Goal: Task Accomplishment & Management: Manage account settings

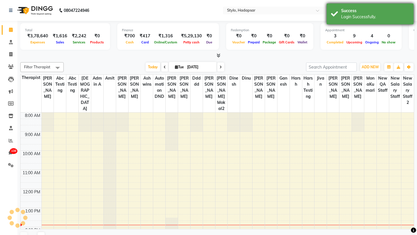
click at [372, 16] on div "Login Successfully." at bounding box center [375, 17] width 68 height 6
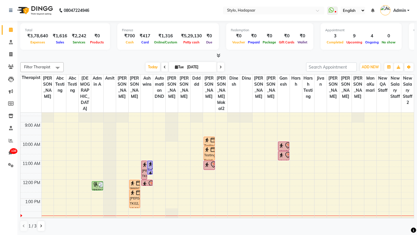
scroll to position [11, 0]
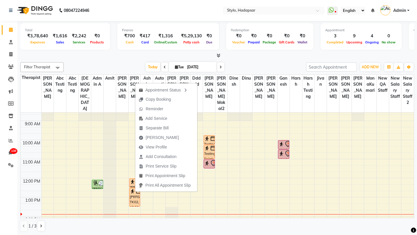
click at [135, 192] on div "Appointment Status Copy Booking Reminder Add Service Separate Bill Mark Done Vi…" at bounding box center [166, 136] width 63 height 109
click at [131, 190] on div "Sukanya Dhavle, TK02, 12:30 PM-01:30 PM, Lotus Facial" at bounding box center [134, 197] width 11 height 18
select select "1"
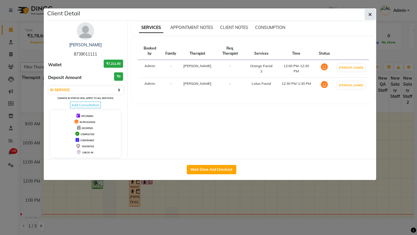
click at [368, 12] on icon "button" at bounding box center [369, 14] width 3 height 5
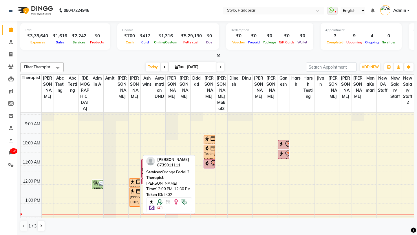
click at [137, 179] on img at bounding box center [138, 182] width 6 height 6
select select "1"
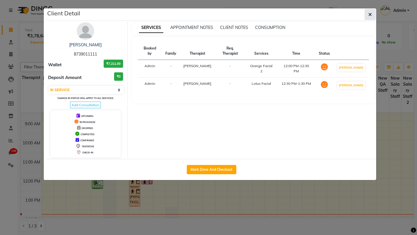
click at [370, 15] on icon "button" at bounding box center [369, 14] width 3 height 5
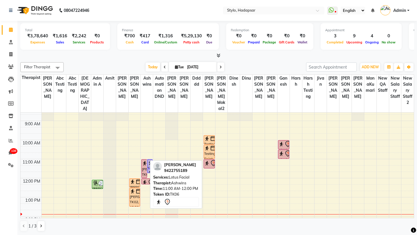
click at [143, 167] on div "Sukanya Joshi, TK06, 11:00 AM-12:00 PM, Lotus Facial" at bounding box center [144, 168] width 5 height 18
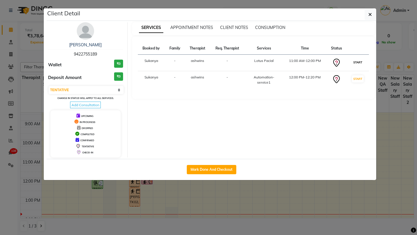
click at [357, 60] on button "START" at bounding box center [358, 62] width 12 height 7
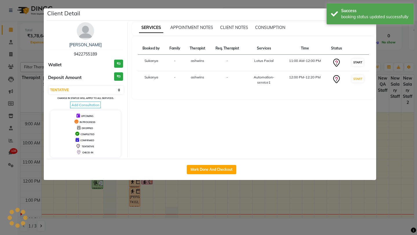
select select "select"
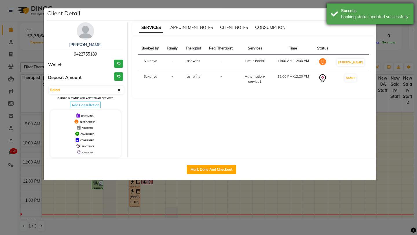
click at [360, 18] on div "booking status updated successfully" at bounding box center [375, 17] width 68 height 6
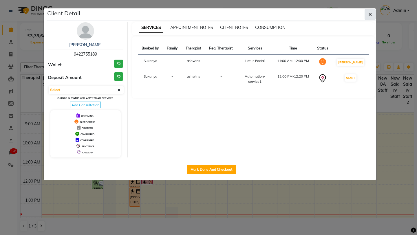
click at [370, 16] on icon "button" at bounding box center [369, 14] width 3 height 5
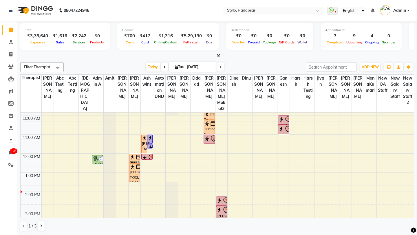
scroll to position [43, 0]
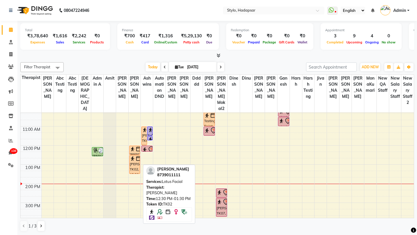
click at [133, 161] on div "Sukanya Dhavle, TK02, 12:30 PM-01:30 PM, Lotus Facial" at bounding box center [134, 164] width 11 height 18
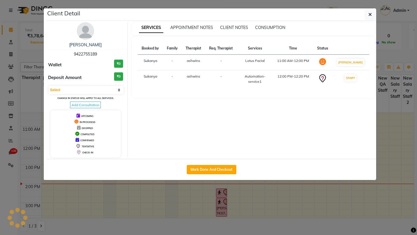
select select "1"
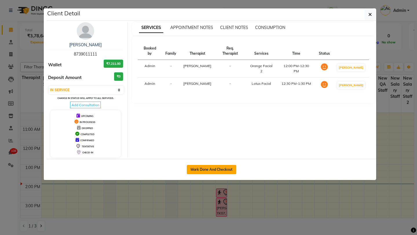
click at [216, 165] on button "Mark Done And Checkout" at bounding box center [211, 169] width 49 height 9
select select "service"
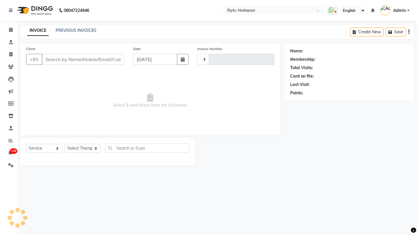
type input "761"
select select "157"
type input "8739011111"
select select "2651"
select select "Z73944"
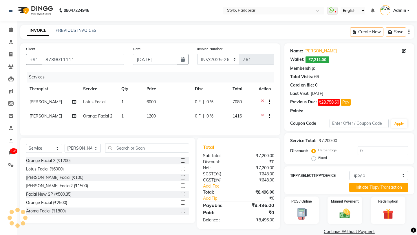
select select "3: Object"
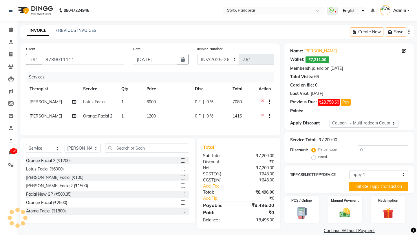
type input "25"
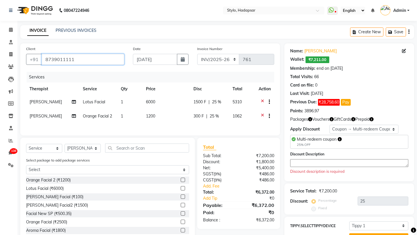
click at [80, 61] on input "8739011111" at bounding box center [83, 59] width 82 height 11
drag, startPoint x: 80, startPoint y: 61, endPoint x: 43, endPoint y: 61, distance: 36.5
click at [43, 61] on input "8739011111" at bounding box center [83, 59] width 82 height 11
type input "g"
type input "0"
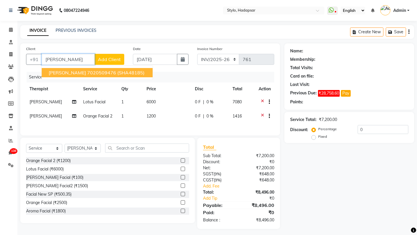
click at [73, 75] on span "Ganesh Poul" at bounding box center [67, 73] width 37 height 6
type input "7020509476"
select select "Z73944"
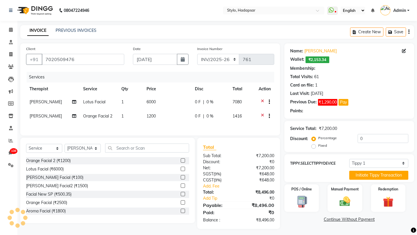
type input "25"
select select "6: Object"
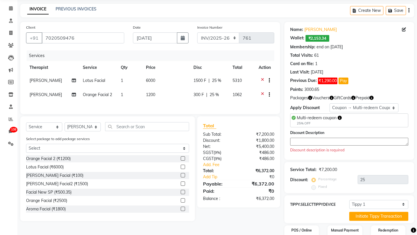
scroll to position [53, 0]
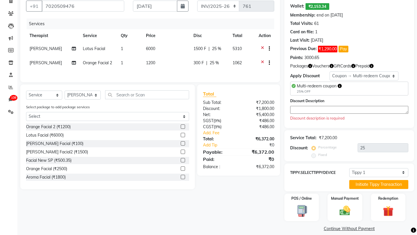
click at [315, 108] on textarea at bounding box center [349, 110] width 118 height 8
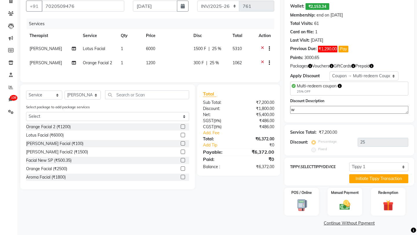
scroll to position [48, 0]
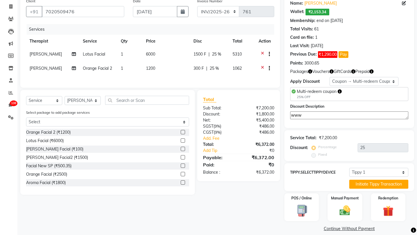
click at [329, 135] on div "₹7,200.00" at bounding box center [328, 138] width 18 height 6
click at [331, 113] on textarea "www" at bounding box center [349, 115] width 118 height 8
type textarea "wwww"
click at [341, 204] on img at bounding box center [345, 210] width 18 height 13
click at [328, 234] on span "NearBy" at bounding box center [333, 237] width 15 height 7
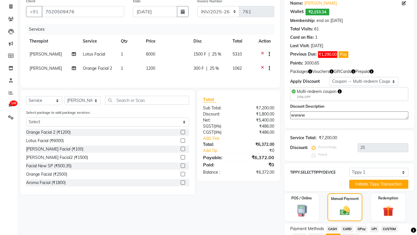
click at [332, 226] on span "CASH" at bounding box center [332, 229] width 12 height 7
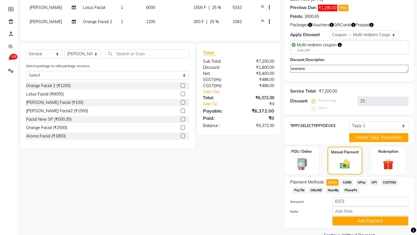
scroll to position [101, 0]
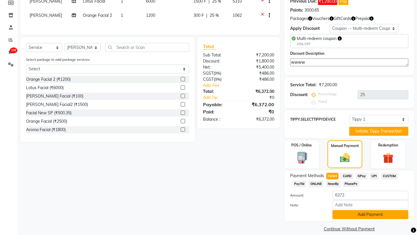
click at [350, 211] on button "Add Payment" at bounding box center [370, 214] width 76 height 9
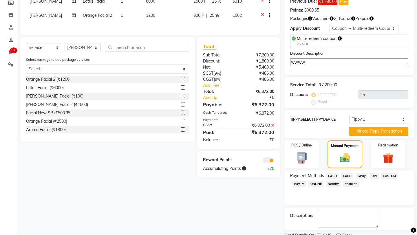
click at [319, 234] on label at bounding box center [319, 236] width 4 height 4
click at [319, 234] on input "checkbox" at bounding box center [319, 236] width 4 height 4
checkbox input "false"
click at [336, 234] on label at bounding box center [338, 236] width 4 height 4
click at [336, 234] on input "checkbox" at bounding box center [338, 236] width 4 height 4
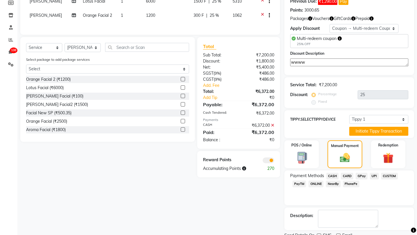
checkbox input "false"
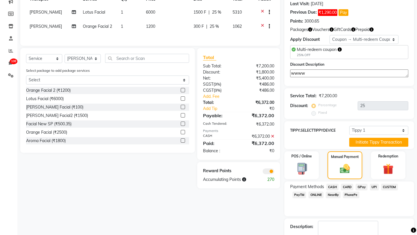
scroll to position [117, 0]
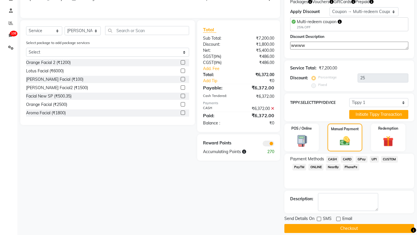
click at [297, 224] on button "Checkout" at bounding box center [349, 228] width 130 height 9
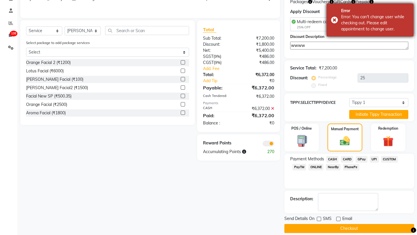
drag, startPoint x: 340, startPoint y: 10, endPoint x: 396, endPoint y: 30, distance: 60.4
click at [396, 30] on div "Error Error: You can't change user while checking out. Please edit appointment …" at bounding box center [369, 19] width 87 height 33
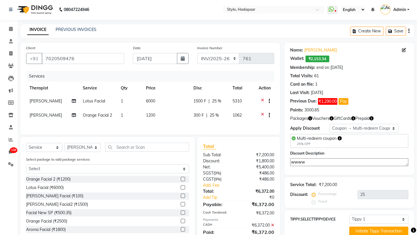
scroll to position [0, 0]
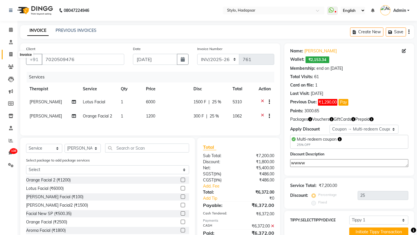
click at [9, 54] on icon at bounding box center [10, 54] width 3 height 4
select select "157"
select select "service"
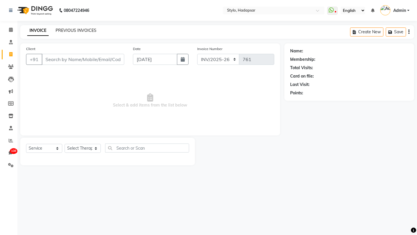
click at [79, 33] on link "PREVIOUS INVOICES" at bounding box center [76, 30] width 41 height 5
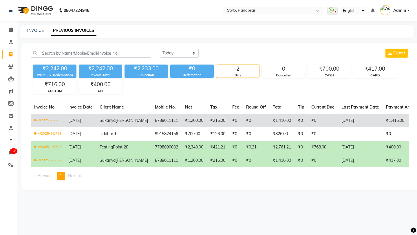
click at [54, 120] on td "INV/2025-26/760" at bounding box center [48, 121] width 34 height 14
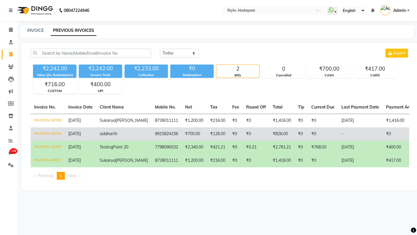
click at [59, 141] on td "INV/2025-26/759" at bounding box center [48, 133] width 34 height 13
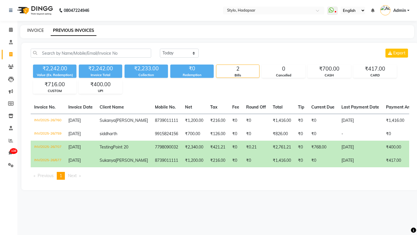
click at [36, 32] on link "INVOICE" at bounding box center [35, 30] width 16 height 5
select select "service"
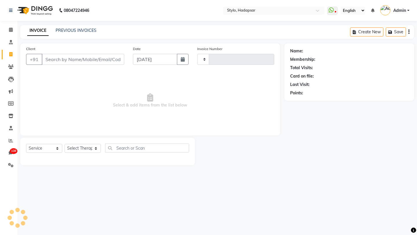
type input "761"
select select "157"
click at [367, 31] on button "Create New" at bounding box center [366, 31] width 33 height 9
select select "157"
select select "service"
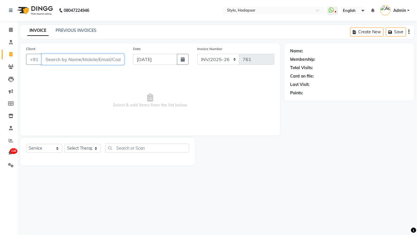
type input "g"
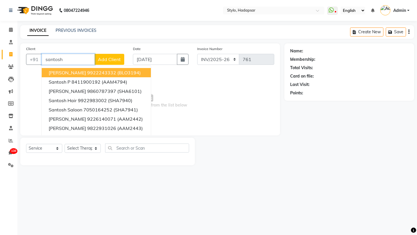
click at [78, 75] on span "Santosh Patidar" at bounding box center [67, 73] width 37 height 6
type input "9922243332"
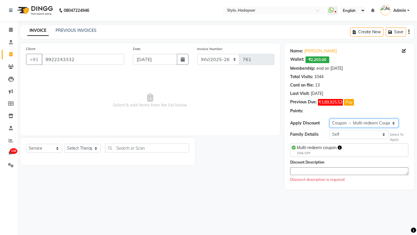
click at [357, 122] on select "Select Membership → Arc Membership Membership → Arc Membership Membership → Arc…" at bounding box center [363, 123] width 69 height 9
select select "1: Object"
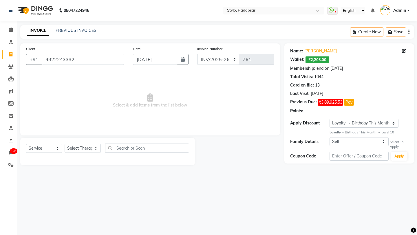
drag, startPoint x: 380, startPoint y: 133, endPoint x: 396, endPoint y: 135, distance: 16.3
click at [396, 135] on div "Name: Santosh Patidar Wallet: ₹2,203.00 Membership: end on Jun 27, 2026 Total V…" at bounding box center [349, 103] width 130 height 120
copy div "Level 10"
click at [395, 135] on div "Name: Santosh Patidar Wallet: ₹2,203.00 Membership: end on Jun 27, 2026 Total V…" at bounding box center [349, 103] width 130 height 120
drag, startPoint x: 381, startPoint y: 133, endPoint x: 396, endPoint y: 134, distance: 15.3
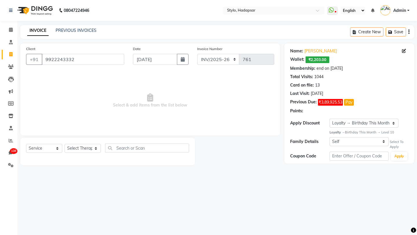
click at [396, 134] on div "Loyalty → Birthday This Month → Level 10" at bounding box center [368, 132] width 79 height 5
copy div "Level 10"
click at [352, 124] on select "Select Membership → Arc Membership Membership → Arc Membership Membership → Arc…" at bounding box center [363, 123] width 69 height 9
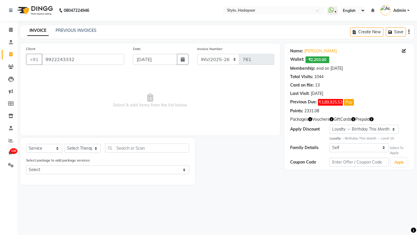
click at [396, 138] on div "Loyalty → Birthday This Month → Level 10" at bounding box center [368, 138] width 79 height 5
drag, startPoint x: 396, startPoint y: 138, endPoint x: 328, endPoint y: 138, distance: 67.7
click at [328, 138] on div "Name: Santosh Patidar Wallet: ₹2,203.00 Membership: end on Jun 27, 2026 Total V…" at bounding box center [349, 106] width 130 height 126
click at [356, 128] on select "Select Membership → Arc Membership Membership → Arc Membership Membership → Arc…" at bounding box center [363, 129] width 69 height 9
click at [383, 130] on select "Select Membership → Arc Membership Membership → Arc Membership Membership → Arc…" at bounding box center [363, 129] width 69 height 9
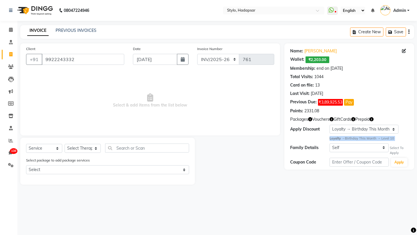
click at [346, 139] on div "Loyalty → Birthday This Month → Level 10" at bounding box center [368, 138] width 79 height 5
drag, startPoint x: 329, startPoint y: 138, endPoint x: 405, endPoint y: 139, distance: 75.5
click at [405, 139] on div "Loyalty → Birthday This Month → Level 10" at bounding box center [368, 138] width 79 height 5
click at [63, 59] on input "9922243332" at bounding box center [83, 59] width 82 height 11
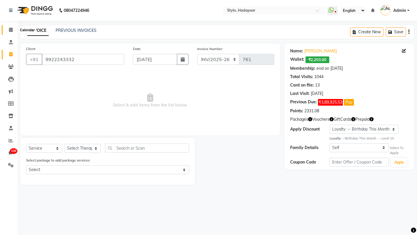
click at [9, 32] on icon at bounding box center [11, 29] width 4 height 4
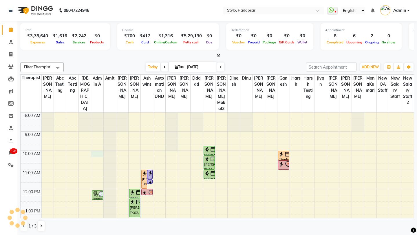
click at [97, 146] on div "8:00 AM 9:00 AM 10:00 AM 11:00 AM 12:00 PM 1:00 PM 2:00 PM 3:00 PM 4:00 PM 5:00…" at bounding box center [217, 227] width 393 height 229
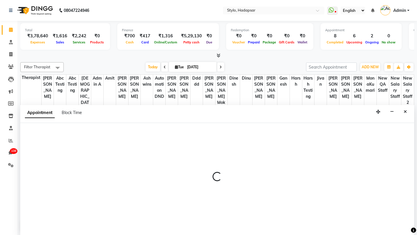
scroll to position [0, 0]
select select "439"
select select "tentative"
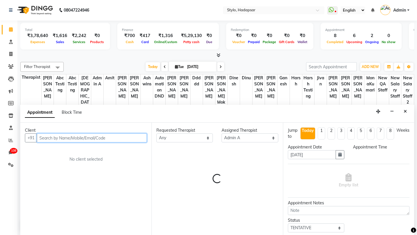
select select "600"
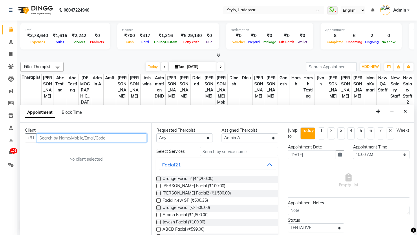
paste input "9922243332"
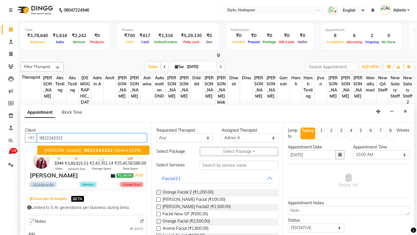
click at [56, 153] on span "Santosh Patidar" at bounding box center [62, 150] width 37 height 6
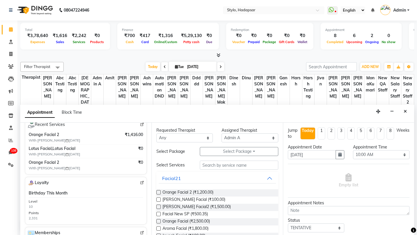
scroll to position [154, 0]
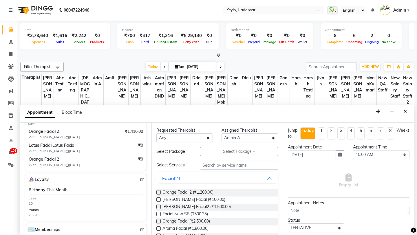
type input "9922243332"
drag, startPoint x: 29, startPoint y: 190, endPoint x: 71, endPoint y: 192, distance: 42.6
click at [71, 192] on div "Birthday This Month Level 10 Points 2,331" at bounding box center [86, 202] width 114 height 31
click at [9, 93] on icon at bounding box center [11, 91] width 4 height 4
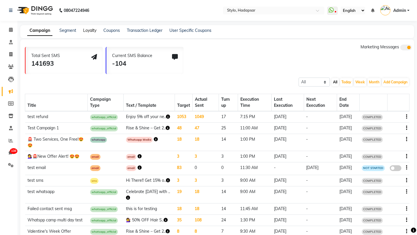
click at [87, 32] on link "Loyalty" at bounding box center [89, 30] width 13 height 5
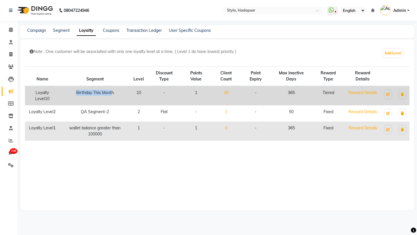
drag, startPoint x: 77, startPoint y: 92, endPoint x: 113, endPoint y: 95, distance: 36.1
click at [113, 95] on td "Birthday This Month" at bounding box center [95, 95] width 70 height 19
click at [91, 91] on td "Birthday This Month" at bounding box center [95, 95] width 70 height 19
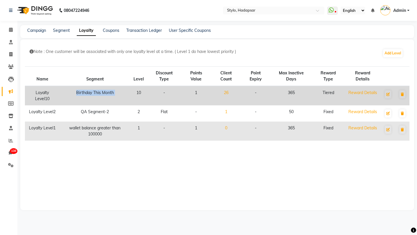
click at [91, 91] on td "Birthday This Month" at bounding box center [95, 95] width 70 height 19
click at [88, 91] on td "Birthday This Month" at bounding box center [95, 95] width 70 height 19
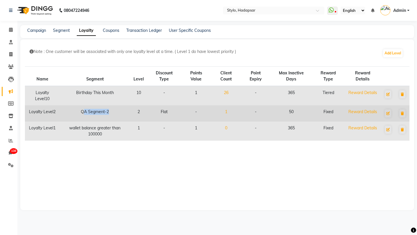
drag, startPoint x: 85, startPoint y: 112, endPoint x: 118, endPoint y: 113, distance: 33.6
click at [118, 113] on td "QA Segment-2" at bounding box center [95, 113] width 70 height 16
click at [100, 113] on td "QA Segment-2" at bounding box center [95, 113] width 70 height 16
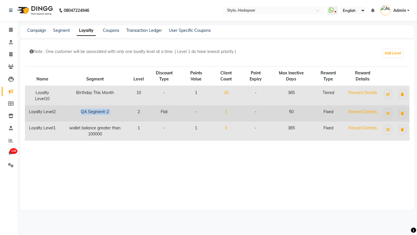
click at [89, 111] on td "QA Segment-2" at bounding box center [95, 113] width 70 height 16
click at [227, 113] on link "1" at bounding box center [226, 111] width 2 height 5
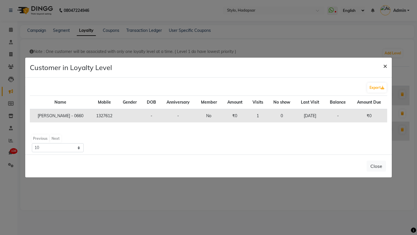
click at [383, 68] on span "×" at bounding box center [385, 65] width 4 height 9
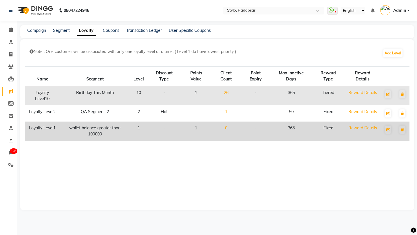
click at [227, 126] on link "0" at bounding box center [226, 127] width 2 height 5
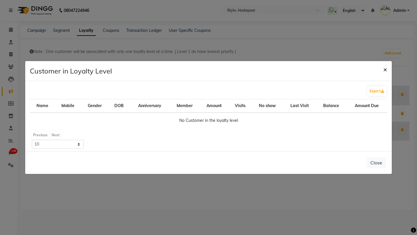
click at [384, 72] on span "×" at bounding box center [385, 69] width 4 height 9
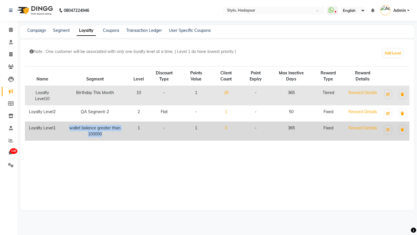
drag, startPoint x: 69, startPoint y: 128, endPoint x: 119, endPoint y: 134, distance: 49.6
click at [119, 134] on td "wallet balance greater than 100000" at bounding box center [95, 131] width 70 height 19
click at [225, 126] on td "0" at bounding box center [226, 131] width 30 height 19
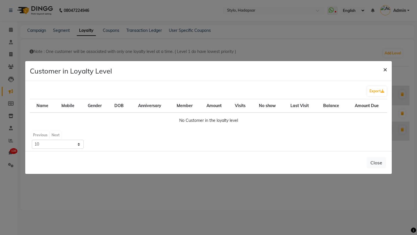
click at [386, 70] on span "×" at bounding box center [385, 69] width 4 height 9
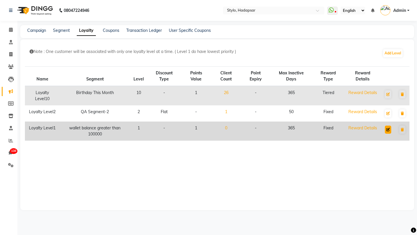
click at [389, 131] on icon at bounding box center [387, 129] width 3 height 3
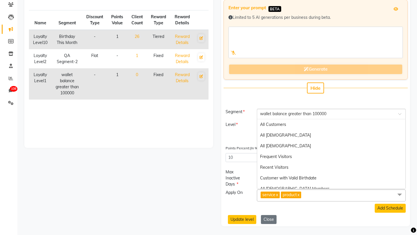
scroll to position [792, 0]
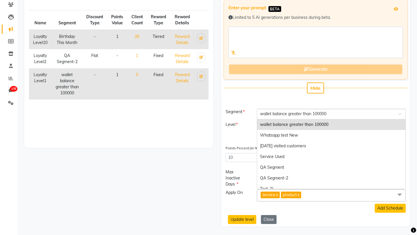
drag, startPoint x: 259, startPoint y: 114, endPoint x: 353, endPoint y: 119, distance: 93.9
click at [353, 119] on ng-select "Select Segment × wallet balance greater than 100000 All Customers All Female Al…" at bounding box center [331, 114] width 149 height 10
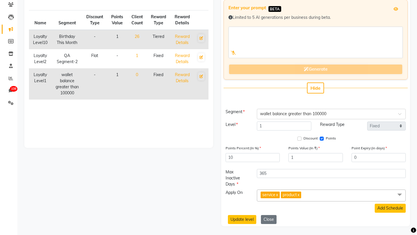
click at [341, 216] on div "Update level Close" at bounding box center [315, 219] width 189 height 9
click at [267, 218] on button "Close" at bounding box center [269, 219] width 16 height 9
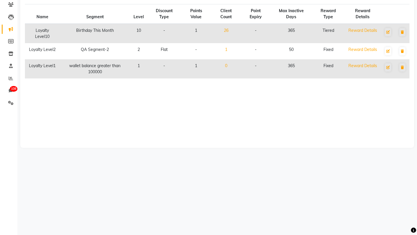
scroll to position [0, 0]
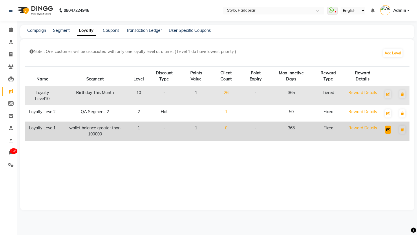
click at [388, 131] on icon at bounding box center [387, 129] width 3 height 3
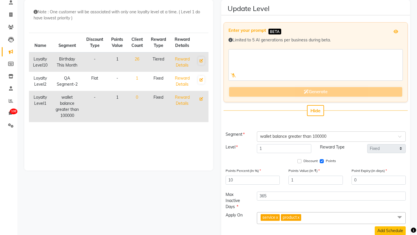
scroll to position [40, 0]
drag, startPoint x: 229, startPoint y: 179, endPoint x: 248, endPoint y: 178, distance: 18.8
click at [248, 178] on input "10" at bounding box center [252, 179] width 54 height 9
drag, startPoint x: 248, startPoint y: 178, endPoint x: 228, endPoint y: 178, distance: 19.7
click at [228, 178] on input "10" at bounding box center [252, 179] width 54 height 9
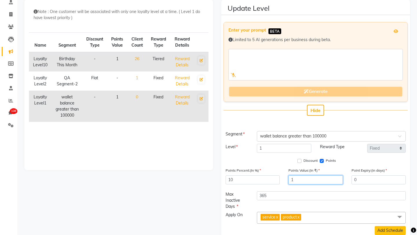
drag, startPoint x: 305, startPoint y: 181, endPoint x: 275, endPoint y: 181, distance: 29.8
click at [275, 181] on div "Points Percent:(In %) 10 Points Value:(In ₹) 1 Point Expiry:(in days) 0" at bounding box center [315, 178] width 189 height 22
drag, startPoint x: 227, startPoint y: 183, endPoint x: 298, endPoint y: 185, distance: 70.9
click at [298, 185] on div "Points Percent:(In %) 10 Points Value:(In ₹) 1 Point Expiry:(in days) 0" at bounding box center [315, 178] width 189 height 22
drag, startPoint x: 296, startPoint y: 178, endPoint x: 235, endPoint y: 178, distance: 61.1
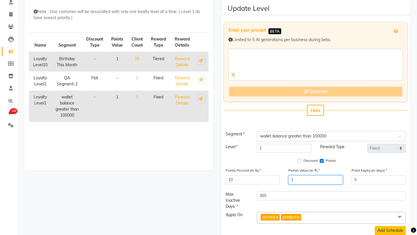
click at [235, 178] on div "Points Percent:(In %) 10 Points Value:(In ₹) 1 Point Expiry:(in days) 0" at bounding box center [315, 178] width 189 height 22
click at [229, 180] on input "10" at bounding box center [252, 179] width 54 height 9
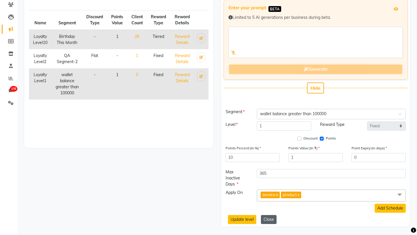
click at [270, 218] on button "Close" at bounding box center [269, 219] width 16 height 9
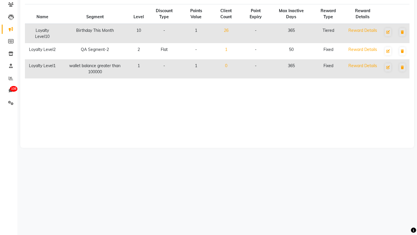
scroll to position [0, 0]
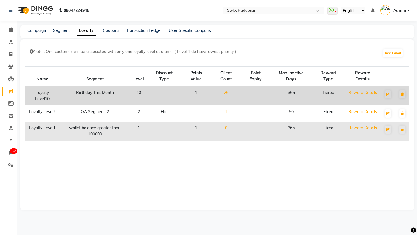
click at [228, 93] on link "26" at bounding box center [226, 92] width 5 height 5
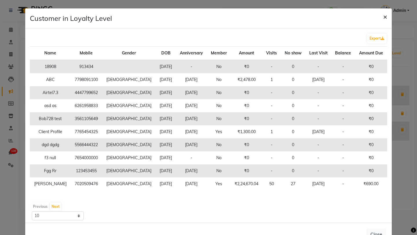
click at [384, 18] on span "×" at bounding box center [385, 16] width 4 height 9
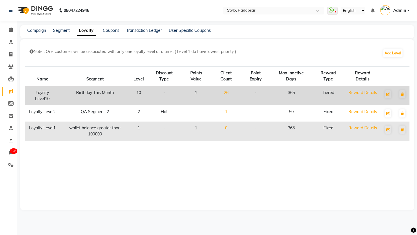
click at [227, 91] on link "26" at bounding box center [226, 92] width 5 height 5
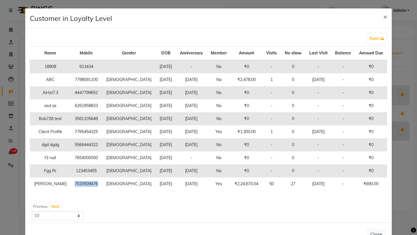
drag, startPoint x: 68, startPoint y: 184, endPoint x: 94, endPoint y: 183, distance: 26.3
click at [94, 183] on td "7020509476" at bounding box center [86, 183] width 31 height 13
copy td "7020509476"
click at [383, 17] on span "×" at bounding box center [385, 16] width 4 height 9
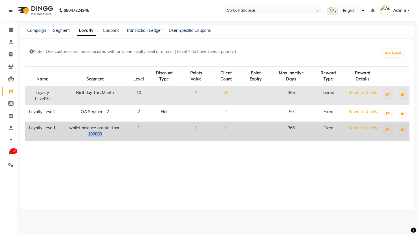
drag, startPoint x: 88, startPoint y: 134, endPoint x: 106, endPoint y: 133, distance: 17.4
click at [106, 133] on td "wallet balance greater than 100000" at bounding box center [95, 131] width 70 height 19
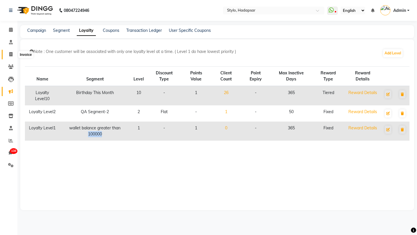
click at [10, 54] on icon at bounding box center [10, 54] width 3 height 4
select select "service"
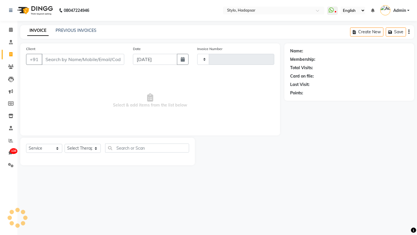
type input "761"
select select "157"
click at [6, 70] on span at bounding box center [11, 67] width 10 height 7
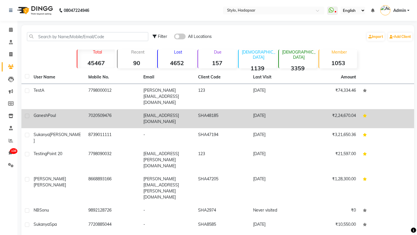
click at [38, 113] on span "Ganesh" at bounding box center [41, 115] width 14 height 5
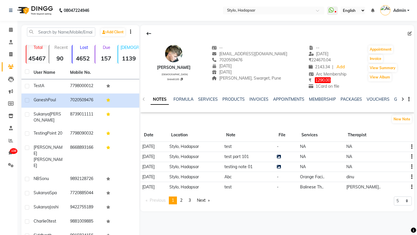
click at [400, 99] on div at bounding box center [402, 98] width 7 height 11
click at [386, 99] on link "WALLET" at bounding box center [387, 99] width 16 height 5
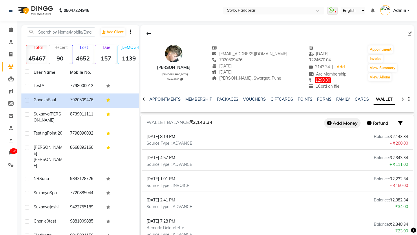
scroll to position [0, 55]
click at [341, 126] on button "Add Money" at bounding box center [342, 123] width 36 height 10
select select "23"
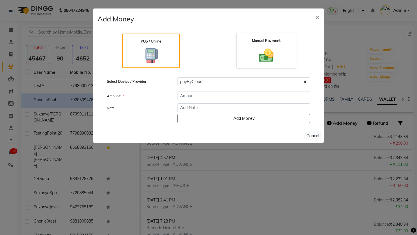
click at [260, 59] on img at bounding box center [266, 55] width 24 height 17
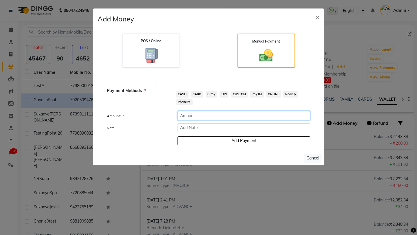
click at [185, 115] on input "number" at bounding box center [243, 115] width 133 height 9
type input "100000"
click at [182, 94] on span "CASH" at bounding box center [182, 94] width 12 height 7
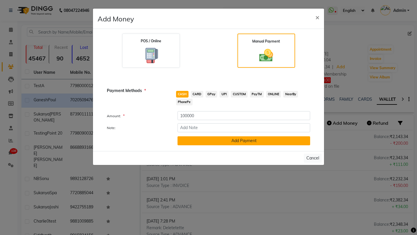
click at [210, 141] on button "Add Payment" at bounding box center [243, 140] width 133 height 9
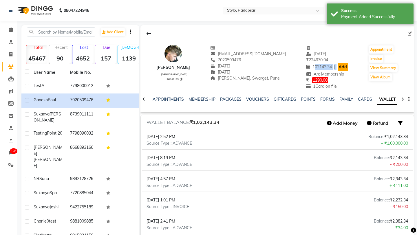
drag, startPoint x: 307, startPoint y: 67, endPoint x: 332, endPoint y: 68, distance: 25.2
click at [332, 68] on div "102143.34 Wallet Balance | Add" at bounding box center [327, 67] width 42 height 8
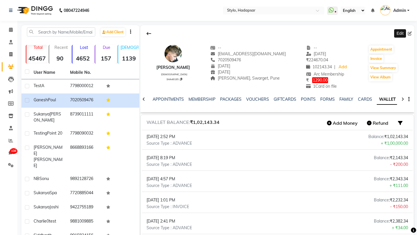
click at [408, 34] on icon at bounding box center [409, 34] width 4 height 4
select select "03"
select select "09"
select select "1996"
select select "22"
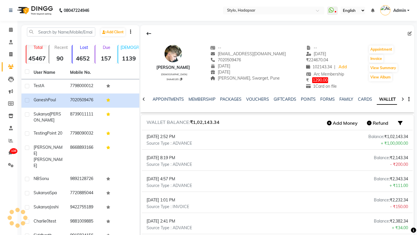
select select "male"
select select "12"
select select "02"
select select "2025"
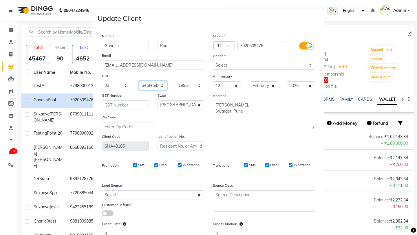
click at [150, 85] on select "Month January February March April May June July August September October Novem…" at bounding box center [153, 85] width 28 height 9
select select "08"
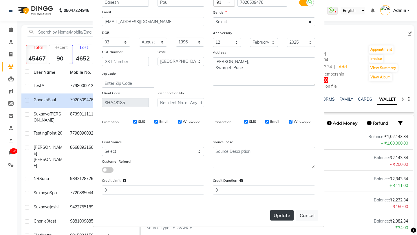
click at [277, 215] on button "Update" at bounding box center [281, 215] width 23 height 10
select select
select select "null"
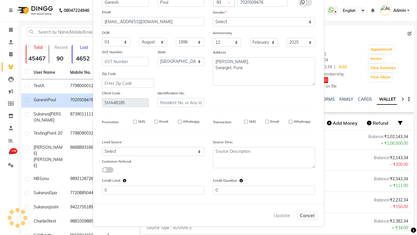
select select
checkbox input "false"
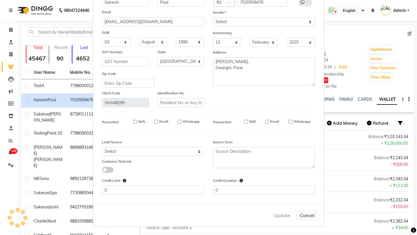
checkbox input "false"
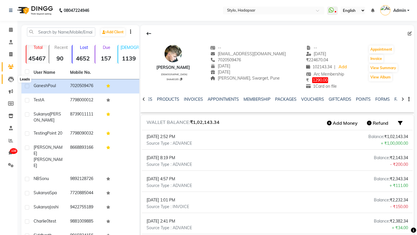
click at [12, 82] on icon at bounding box center [11, 79] width 6 height 6
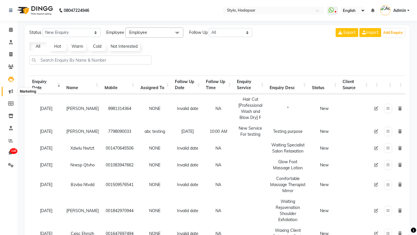
click at [10, 91] on icon at bounding box center [11, 91] width 4 height 4
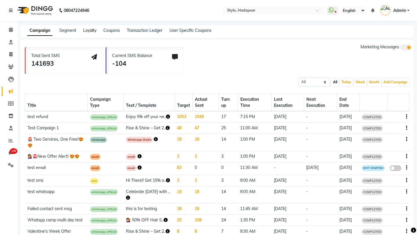
click at [90, 33] on link "Loyalty" at bounding box center [89, 30] width 13 height 5
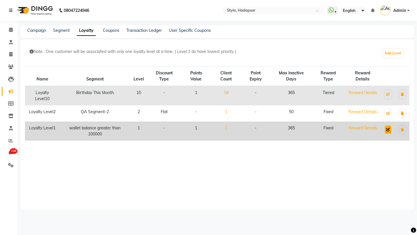
click at [387, 131] on button at bounding box center [388, 130] width 6 height 8
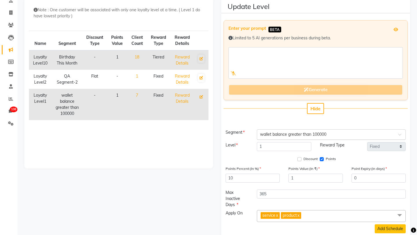
scroll to position [43, 0]
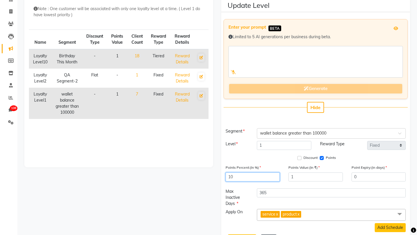
drag, startPoint x: 249, startPoint y: 176, endPoint x: 225, endPoint y: 176, distance: 23.7
click at [225, 176] on div "Points Percent:(In %) 10" at bounding box center [252, 172] width 63 height 17
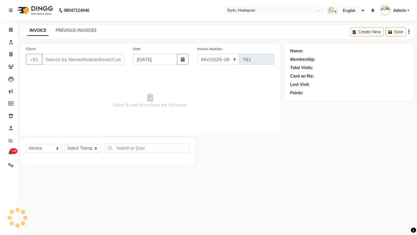
select select "157"
select select "service"
click at [11, 165] on icon at bounding box center [10, 165] width 5 height 4
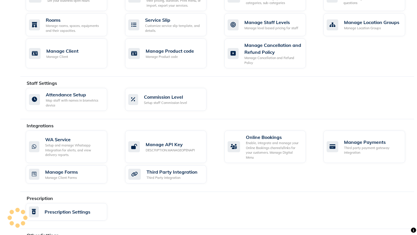
scroll to position [319, 0]
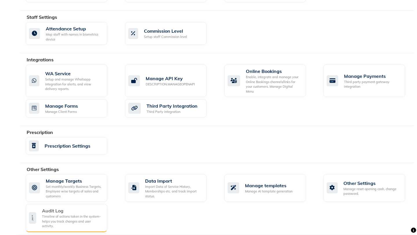
click at [78, 217] on div "Timeline of actions taken in the system- helps you track changes and user activ…" at bounding box center [72, 221] width 60 height 14
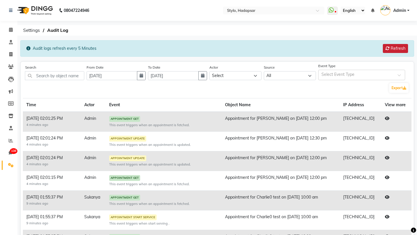
click at [390, 47] on button "Refresh" at bounding box center [395, 48] width 25 height 9
click at [396, 50] on button "Refresh" at bounding box center [395, 48] width 25 height 9
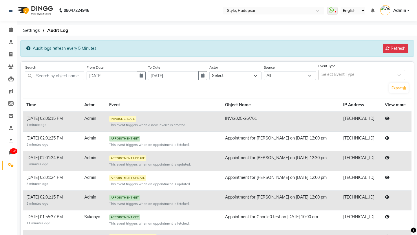
click at [387, 117] on icon at bounding box center [387, 118] width 5 height 4
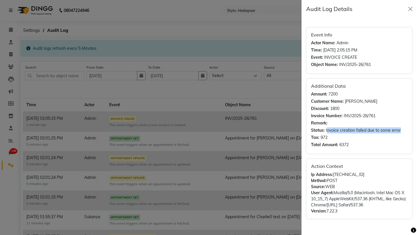
drag, startPoint x: 327, startPoint y: 131, endPoint x: 402, endPoint y: 128, distance: 74.7
click at [402, 128] on div "Status: Invoice creation failed due to some error" at bounding box center [359, 130] width 96 height 6
click at [311, 131] on strong "Status:" at bounding box center [318, 130] width 14 height 6
drag, startPoint x: 311, startPoint y: 131, endPoint x: 401, endPoint y: 129, distance: 89.7
click at [401, 129] on div "Status: Invoice creation failed due to some error" at bounding box center [359, 130] width 96 height 6
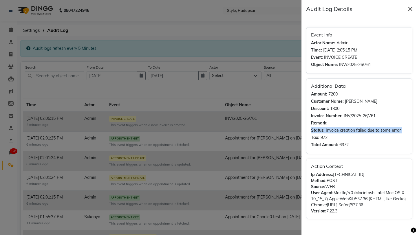
click at [410, 10] on button "Close" at bounding box center [410, 9] width 9 height 9
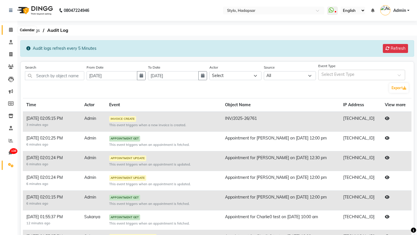
click at [11, 30] on icon at bounding box center [11, 29] width 4 height 4
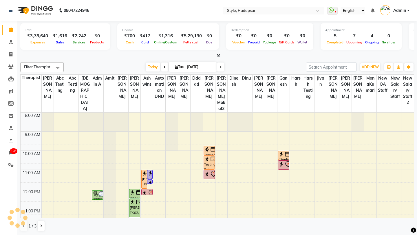
scroll to position [19, 0]
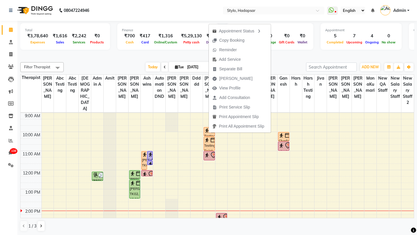
click at [205, 19] on nav "08047224946 Select Location × Stylo, Hadapsar WhatsApp Status ✕ Status: Disconn…" at bounding box center [208, 10] width 417 height 21
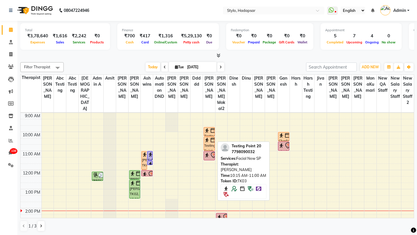
click at [209, 137] on div "Testing Point 20, TK03, 10:15 AM-11:00 AM, Facial New SP" at bounding box center [209, 144] width 11 height 14
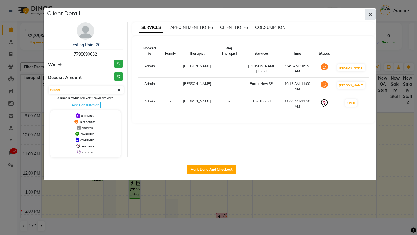
click at [368, 12] on button "button" at bounding box center [369, 14] width 11 height 11
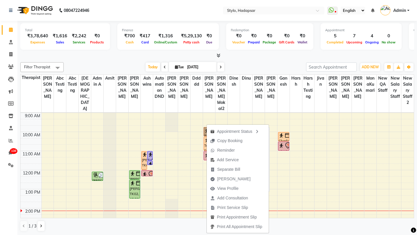
click at [204, 127] on link "Testing Point 20, TK03, 09:45 AM-10:15 AM, Shahnaz Hussain Facial" at bounding box center [208, 131] width 11 height 9
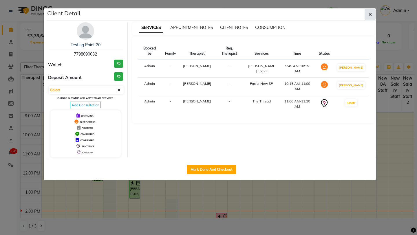
click at [369, 14] on icon "button" at bounding box center [369, 14] width 3 height 5
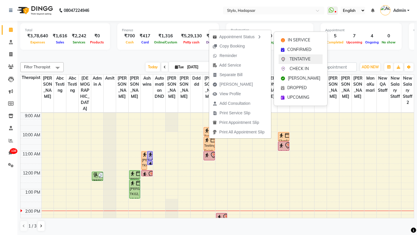
click at [294, 59] on span "TENTATIVE" at bounding box center [299, 59] width 21 height 6
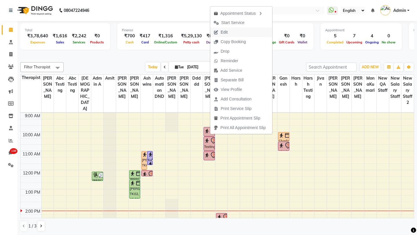
click at [227, 32] on span "Edit" at bounding box center [224, 32] width 7 height 6
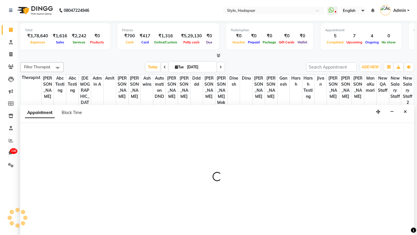
scroll to position [0, 0]
select select "tentative"
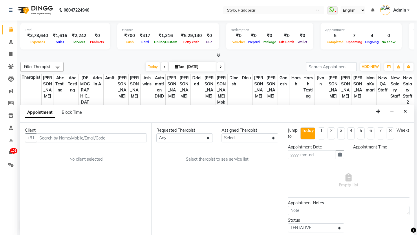
type input "Sep 02, 2025"
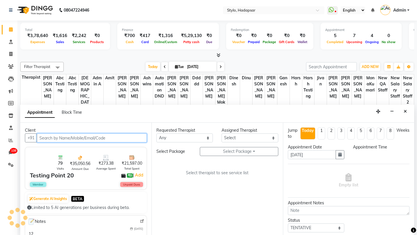
select select "585"
select select "1676"
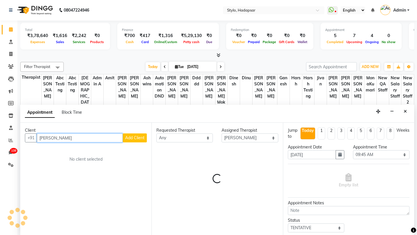
type input "GAnesh Poul"
select select "49"
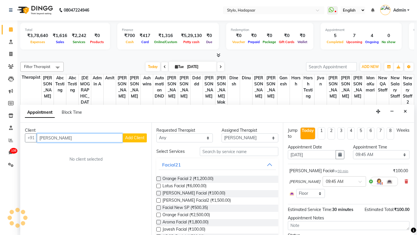
select select "52"
select select "53"
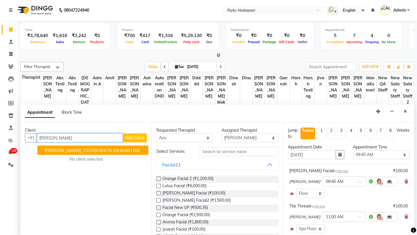
click at [45, 138] on input "GAnesh Poul" at bounding box center [80, 137] width 86 height 9
click at [59, 152] on span "Ganesh Poul" at bounding box center [62, 150] width 37 height 6
type input "7020509476"
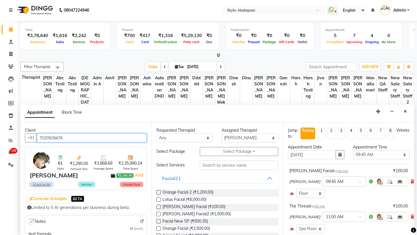
scroll to position [109, 0]
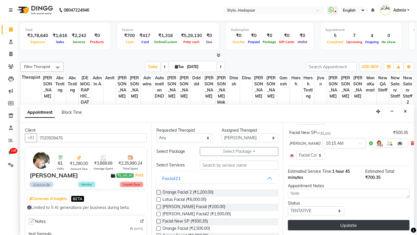
click at [327, 226] on button "Update" at bounding box center [349, 225] width 122 height 10
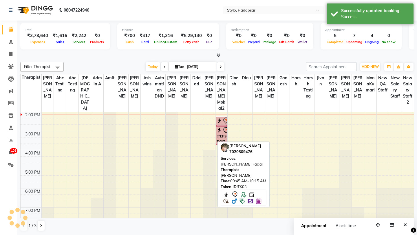
click at [211, 38] on icon at bounding box center [213, 34] width 7 height 7
select select "7"
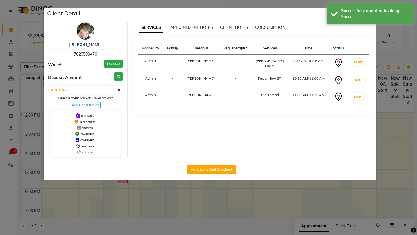
scroll to position [2, 0]
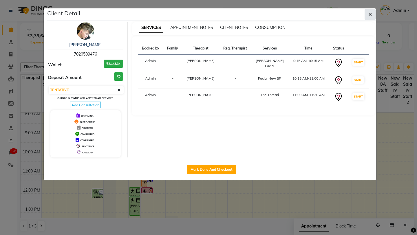
click at [370, 13] on icon "button" at bounding box center [369, 14] width 3 height 5
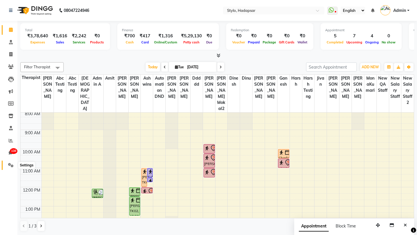
click at [8, 164] on icon at bounding box center [10, 165] width 5 height 4
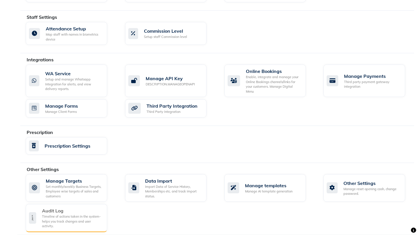
scroll to position [320, 0]
click at [62, 214] on div "Timeline of actions taken in the system- helps you track changes and user activ…" at bounding box center [72, 221] width 60 height 14
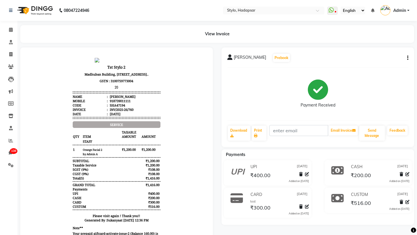
click at [407, 58] on icon "button" at bounding box center [407, 58] width 1 height 0
click at [350, 64] on div "Edit Invoice" at bounding box center [368, 65] width 59 height 7
select select "service"
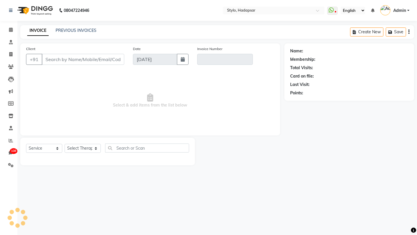
type input "8739011111"
type input "INV/2025-26/760"
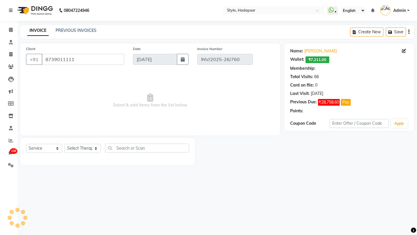
select select "3: Object"
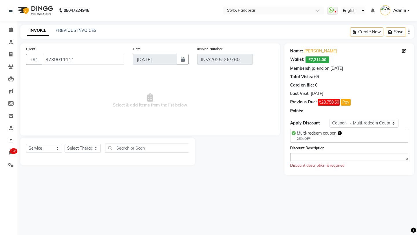
select select "select"
select select "Z73944"
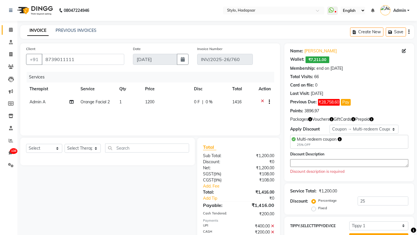
click at [6, 33] on link "Calendar" at bounding box center [9, 30] width 14 height 10
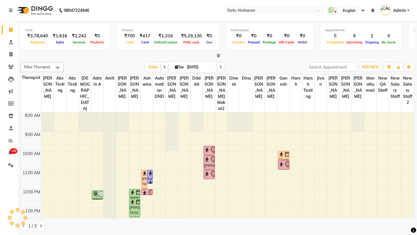
scroll to position [25, 0]
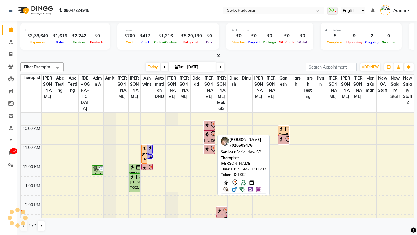
click at [208, 131] on img at bounding box center [207, 134] width 6 height 6
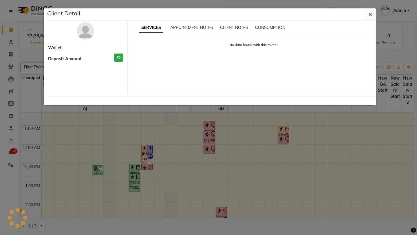
select select "7"
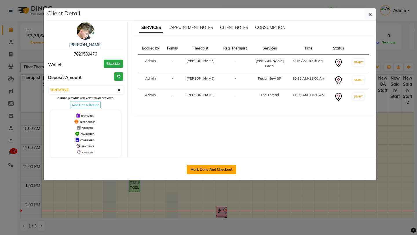
click at [200, 173] on button "Mark Done And Checkout" at bounding box center [211, 169] width 49 height 9
select select "service"
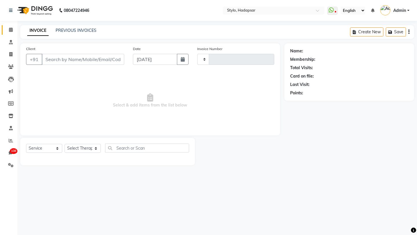
type input "761"
select select "157"
type input "7020509476"
select select "1676"
select select "Z73944"
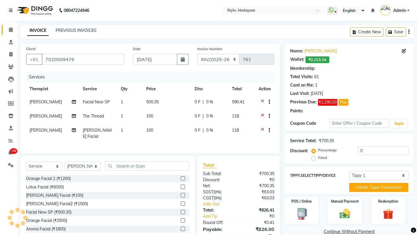
type input "25"
select select "6: Object"
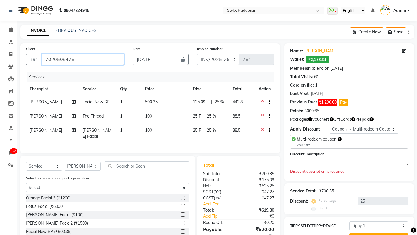
drag, startPoint x: 76, startPoint y: 59, endPoint x: 45, endPoint y: 58, distance: 30.1
click at [45, 58] on input "7020509476" at bounding box center [83, 59] width 82 height 11
type input "R"
type input "0"
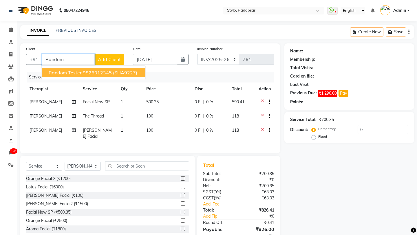
click at [71, 69] on button "Random Tester 9826012345 (SHA9227)" at bounding box center [94, 72] width 104 height 9
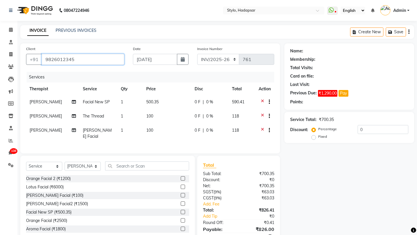
type input "9826012345"
select select "Z73944"
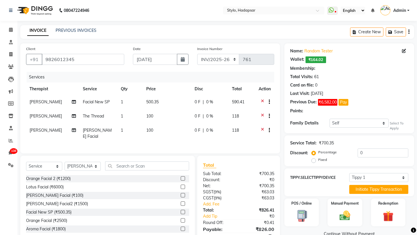
type input "25"
select select "2: Object"
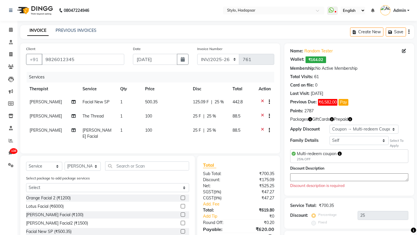
click at [338, 178] on textarea at bounding box center [349, 177] width 118 height 8
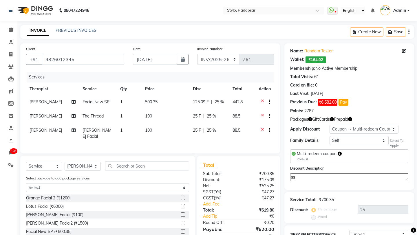
type textarea "ss"
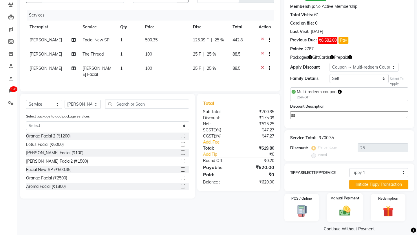
click at [337, 196] on div "Manual Payment" at bounding box center [345, 207] width 36 height 29
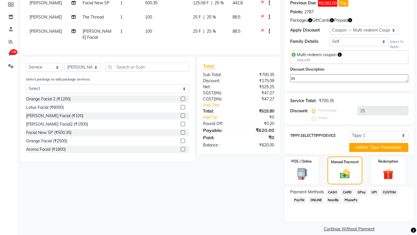
click at [331, 189] on span "CASH" at bounding box center [332, 192] width 12 height 7
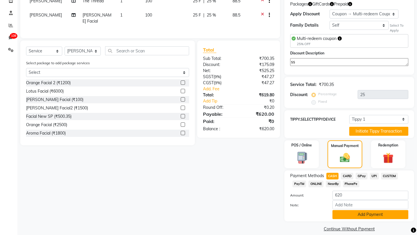
click at [339, 210] on button "Add Payment" at bounding box center [370, 214] width 76 height 9
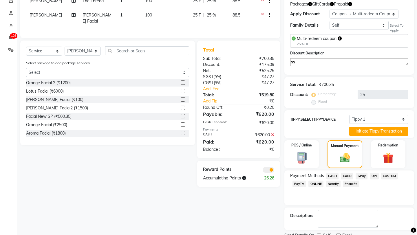
scroll to position [132, 0]
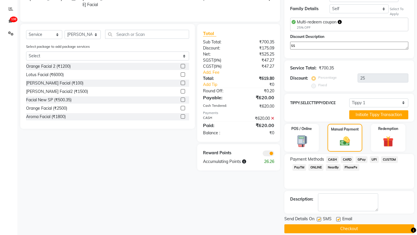
click at [317, 217] on label at bounding box center [319, 219] width 4 height 4
click at [317, 218] on input "checkbox" at bounding box center [319, 220] width 4 height 4
checkbox input "false"
click at [339, 217] on label at bounding box center [338, 219] width 4 height 4
click at [339, 218] on input "checkbox" at bounding box center [338, 220] width 4 height 4
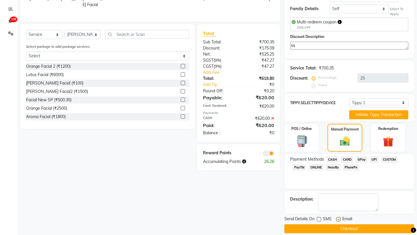
checkbox input "false"
click at [315, 224] on button "Checkout" at bounding box center [349, 228] width 130 height 9
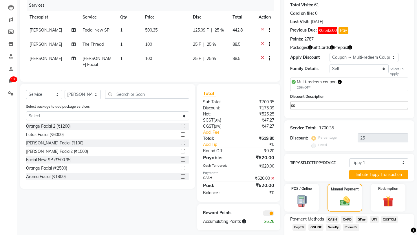
scroll to position [0, 0]
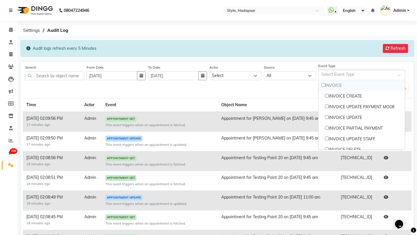
click at [336, 76] on input "text" at bounding box center [358, 75] width 74 height 6
click at [324, 85] on input "Options list" at bounding box center [323, 85] width 4 height 4
checkbox input "true"
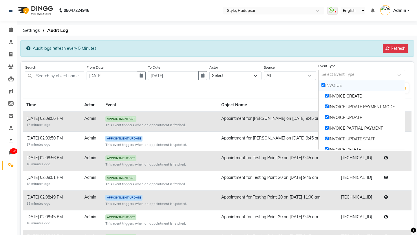
checkbox input "true"
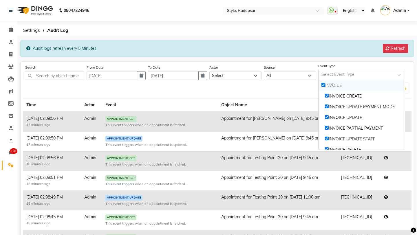
checkbox input "true"
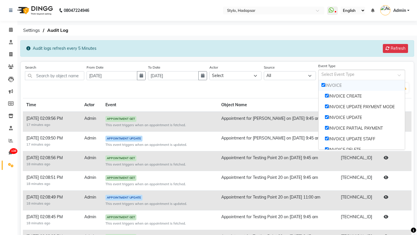
checkbox input "true"
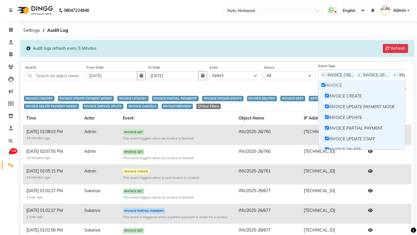
click at [322, 86] on input "Options list" at bounding box center [323, 85] width 4 height 4
checkbox input "false"
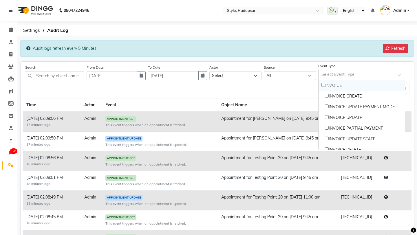
checkbox input "false"
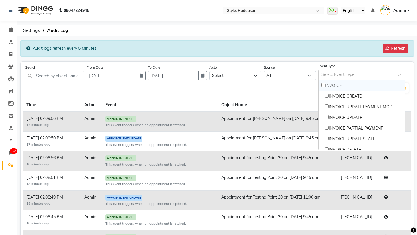
checkbox input "false"
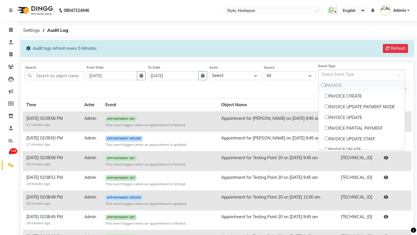
checkbox input "false"
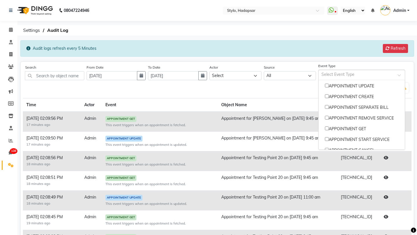
scroll to position [166, 0]
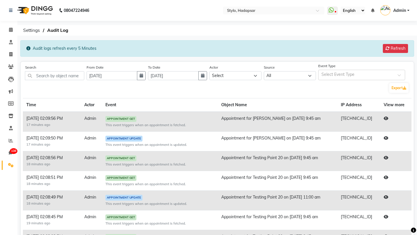
click at [267, 81] on div "Search From Date [DATE] To Date [DATE] Actor Select Admin Sukanya [PERSON_NAME]…" at bounding box center [217, 79] width 388 height 30
drag, startPoint x: 23, startPoint y: 117, endPoint x: 416, endPoint y: 125, distance: 393.1
click at [416, 125] on div "Search From Date [DATE] To Date [DATE] Actor Select Admin Sukanya [PERSON_NAME]…" at bounding box center [217, 197] width 402 height 272
click at [385, 47] on icon at bounding box center [387, 48] width 4 height 4
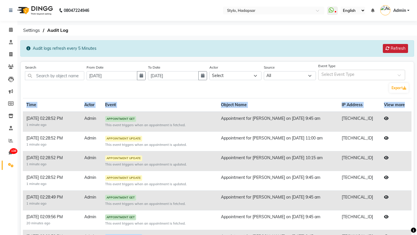
click at [391, 49] on button "Refresh" at bounding box center [395, 48] width 25 height 9
click at [390, 48] on button "Refresh" at bounding box center [395, 48] width 25 height 9
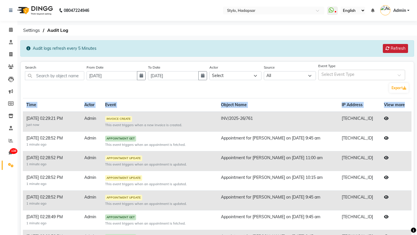
click at [390, 48] on button "Refresh" at bounding box center [395, 48] width 25 height 9
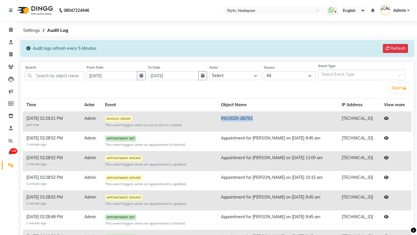
drag, startPoint x: 218, startPoint y: 118, endPoint x: 264, endPoint y: 118, distance: 46.3
click at [264, 118] on td "INV/2025-26/761" at bounding box center [277, 122] width 121 height 20
click at [27, 119] on td "[DATE] 02:29:21 PM 1 minute ago" at bounding box center [52, 122] width 58 height 20
drag, startPoint x: 246, startPoint y: 118, endPoint x: 258, endPoint y: 118, distance: 12.2
click at [258, 118] on td "INV/2025-26/761" at bounding box center [277, 122] width 121 height 20
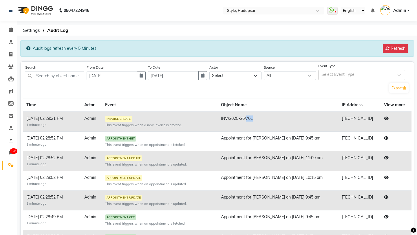
click at [258, 118] on td "INV/2025-26/761" at bounding box center [277, 122] width 121 height 20
drag, startPoint x: 258, startPoint y: 118, endPoint x: 218, endPoint y: 115, distance: 40.3
click at [218, 115] on td "INV/2025-26/761" at bounding box center [277, 122] width 121 height 20
click at [277, 123] on td "INV/2025-26/761" at bounding box center [277, 122] width 121 height 20
click at [400, 118] on td at bounding box center [395, 122] width 31 height 20
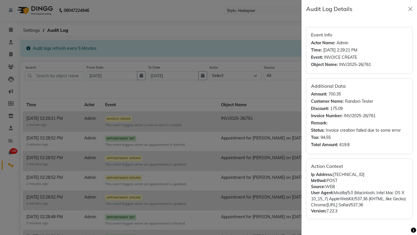
click at [400, 118] on div "Invoice Number: INV/2025-26/761" at bounding box center [359, 116] width 96 height 6
drag, startPoint x: 325, startPoint y: 131, endPoint x: 401, endPoint y: 131, distance: 76.4
click at [401, 131] on div "Status: Invoice creation failed due to some error" at bounding box center [359, 130] width 96 height 6
click at [314, 132] on strong "Status:" at bounding box center [318, 130] width 14 height 6
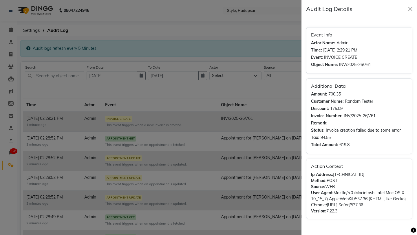
click at [326, 130] on span "Invoice creation failed due to some error" at bounding box center [363, 130] width 75 height 6
drag, startPoint x: 326, startPoint y: 130, endPoint x: 403, endPoint y: 133, distance: 76.4
click at [403, 133] on div "Status: Invoice creation failed due to some error" at bounding box center [359, 130] width 96 height 6
click at [237, 94] on div at bounding box center [208, 117] width 417 height 235
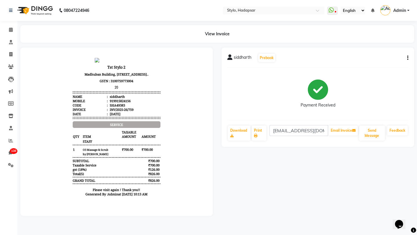
click at [406, 57] on button "button" at bounding box center [406, 58] width 3 height 6
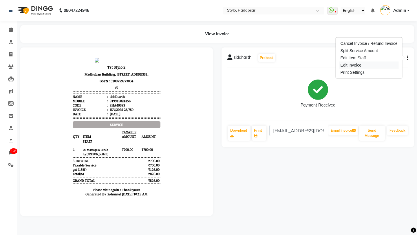
click at [361, 64] on div "Edit Invoice" at bounding box center [368, 65] width 59 height 7
select select "service"
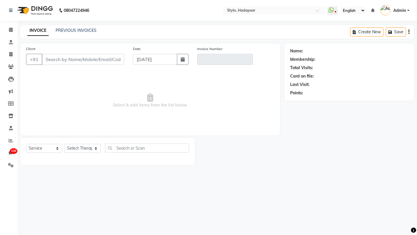
type input "9915824156"
type input "INV/2025-26/759"
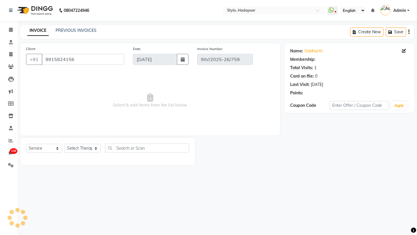
select select "1: Object"
select select "select"
select select "Z73944"
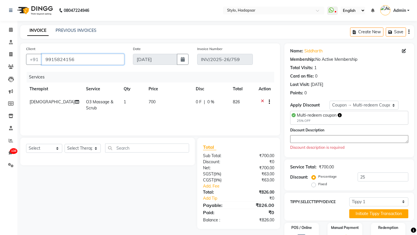
drag, startPoint x: 85, startPoint y: 60, endPoint x: 42, endPoint y: 61, distance: 42.3
click at [42, 61] on input "9915824156" at bounding box center [83, 59] width 82 height 11
type input "G"
type input "0"
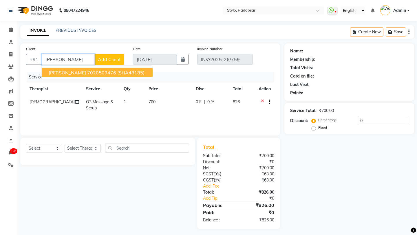
click at [73, 70] on span "Ganesh Poul" at bounding box center [67, 73] width 37 height 6
type input "7020509476"
select select "Z73944"
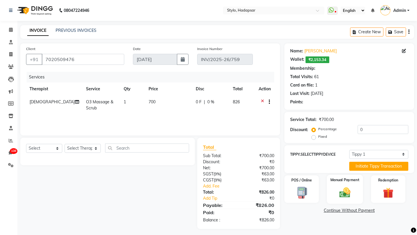
select select "6: Object"
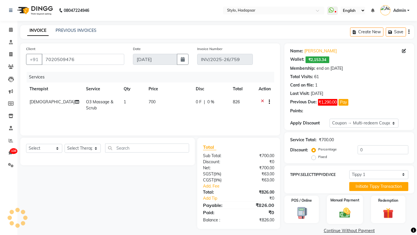
type input "25"
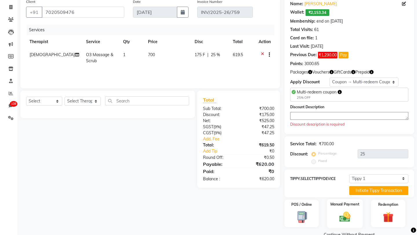
scroll to position [53, 0]
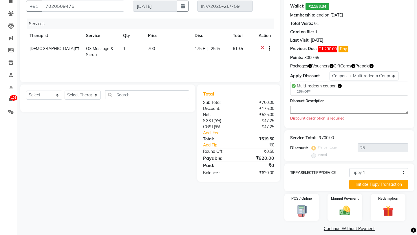
click at [329, 113] on textarea at bounding box center [349, 110] width 118 height 8
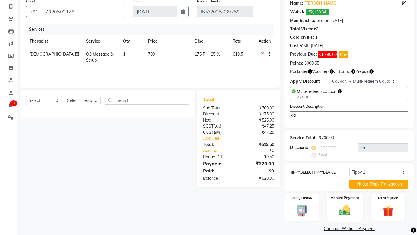
type textarea "aa"
click at [339, 204] on img at bounding box center [345, 210] width 18 height 13
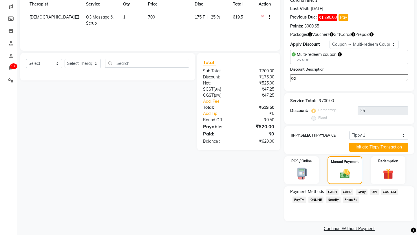
click at [332, 189] on span "CASH" at bounding box center [332, 192] width 12 height 7
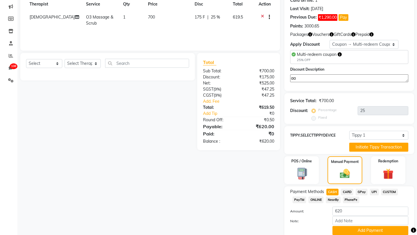
scroll to position [101, 0]
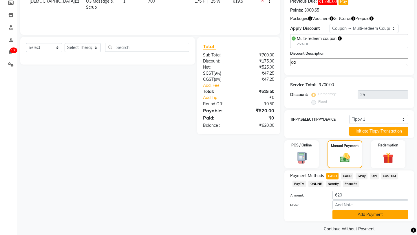
click at [342, 210] on button "Add Payment" at bounding box center [370, 214] width 76 height 9
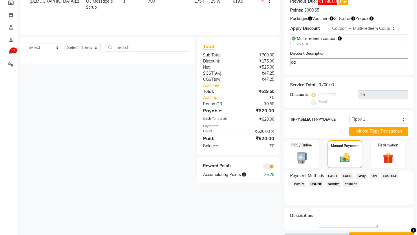
scroll to position [109, 0]
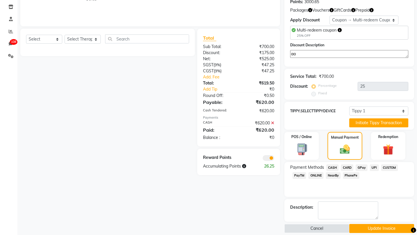
click at [364, 225] on button "Update Invoice" at bounding box center [381, 228] width 65 height 9
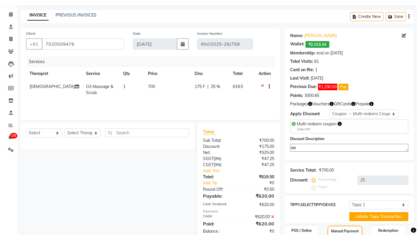
scroll to position [0, 0]
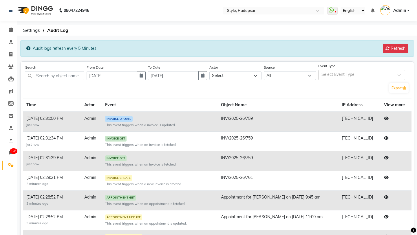
click at [385, 120] on icon at bounding box center [386, 118] width 5 height 4
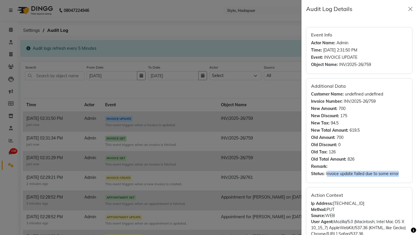
drag, startPoint x: 327, startPoint y: 173, endPoint x: 401, endPoint y: 172, distance: 74.1
click at [401, 172] on div "Status: Invoice update failed due to some error" at bounding box center [359, 174] width 96 height 6
click at [334, 175] on span "Invoice update failed due to some error" at bounding box center [362, 174] width 73 height 6
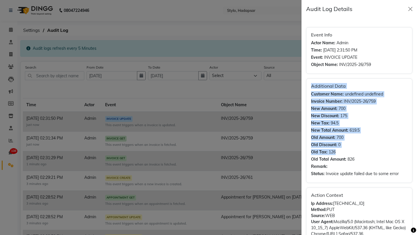
drag, startPoint x: 311, startPoint y: 85, endPoint x: 394, endPoint y: 156, distance: 108.8
click at [394, 156] on div "Additional Data Customer Name: undefined undefined Invoice Number: INV/2025-26/…" at bounding box center [359, 130] width 106 height 104
click at [412, 10] on button "Close" at bounding box center [410, 9] width 9 height 9
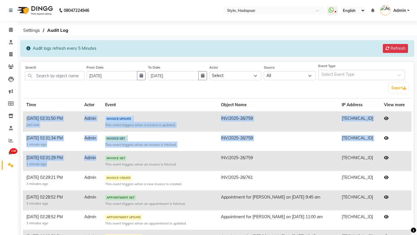
drag, startPoint x: 25, startPoint y: 120, endPoint x: 105, endPoint y: 155, distance: 88.0
click at [105, 155] on tbody "[DATE] 02:31:50 PM just now Admin INVOICE UPDATE This event triggers when a inv…" at bounding box center [217, 210] width 388 height 197
click at [386, 119] on icon at bounding box center [386, 118] width 5 height 4
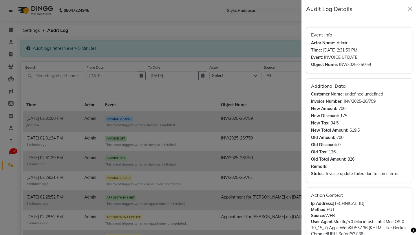
click at [386, 119] on div "New Discount: 175" at bounding box center [359, 116] width 96 height 6
click at [410, 6] on button "Close" at bounding box center [410, 9] width 9 height 9
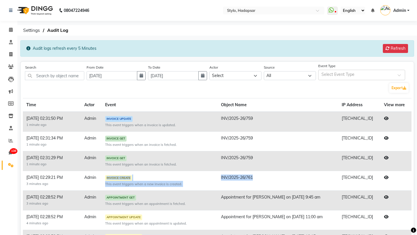
drag, startPoint x: 216, startPoint y: 176, endPoint x: 255, endPoint y: 177, distance: 39.4
click at [255, 177] on tr "[DATE] 02:29:21 PM 3 minutes ago Admin INVOICE CREATE This event triggers when …" at bounding box center [217, 181] width 388 height 20
click at [255, 177] on td "INV/2025-26/761" at bounding box center [277, 181] width 121 height 20
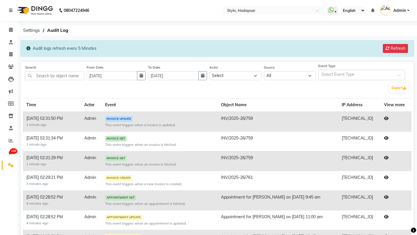
click at [385, 177] on icon at bounding box center [386, 177] width 5 height 4
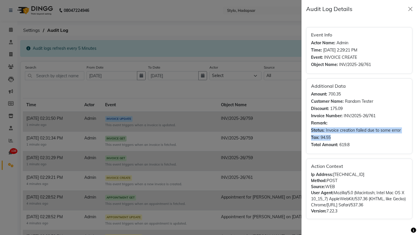
drag, startPoint x: 310, startPoint y: 131, endPoint x: 416, endPoint y: 138, distance: 106.5
click at [416, 138] on div "Event Info Actor Name: Admin Time: [DATE] 2:29:21 PM Event: INVOICE CREATE Obje…" at bounding box center [358, 126] width 115 height 217
click at [390, 130] on span "Invoice creation failed due to some error" at bounding box center [363, 130] width 75 height 6
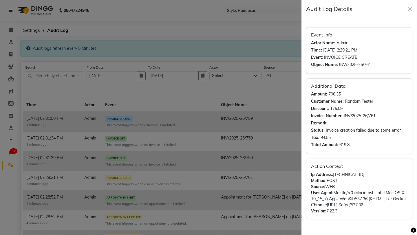
click at [324, 133] on strong "Status:" at bounding box center [318, 130] width 14 height 6
drag, startPoint x: 309, startPoint y: 131, endPoint x: 360, endPoint y: 154, distance: 55.8
click at [360, 154] on div "Event Info Actor Name: Admin Time: [DATE] 2:29:21 PM Event: INVOICE CREATE Obje…" at bounding box center [359, 123] width 106 height 192
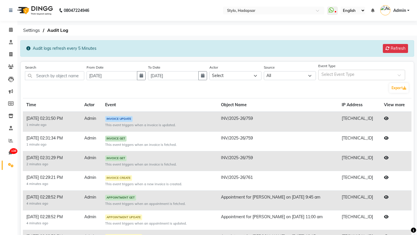
click at [192, 101] on div at bounding box center [208, 117] width 417 height 235
click at [386, 119] on icon at bounding box center [386, 118] width 5 height 4
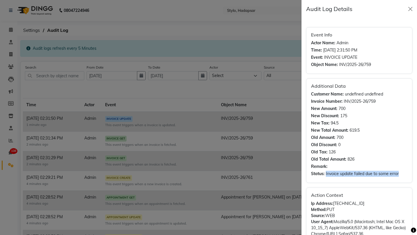
drag, startPoint x: 326, startPoint y: 174, endPoint x: 403, endPoint y: 174, distance: 77.6
click at [403, 174] on div "Status: Invoice update failed due to some error" at bounding box center [359, 174] width 96 height 6
click at [348, 93] on span "undefined undefined" at bounding box center [364, 94] width 38 height 6
click at [223, 124] on div at bounding box center [208, 117] width 417 height 235
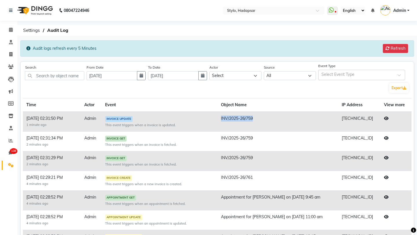
drag, startPoint x: 221, startPoint y: 120, endPoint x: 257, endPoint y: 117, distance: 35.9
click at [257, 117] on td "INV/2025-26/759" at bounding box center [277, 122] width 121 height 20
copy td "INV/2025-26/759"
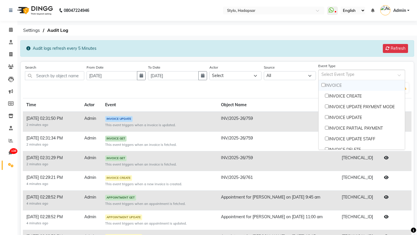
click at [330, 77] on input "text" at bounding box center [358, 75] width 74 height 6
click at [325, 95] on input "Options list" at bounding box center [327, 96] width 4 height 4
checkbox input "true"
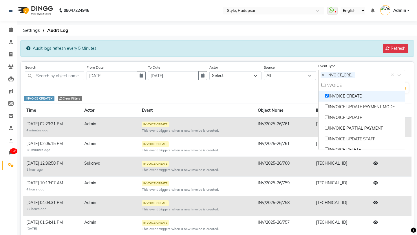
click at [252, 109] on th "Event" at bounding box center [196, 111] width 116 height 14
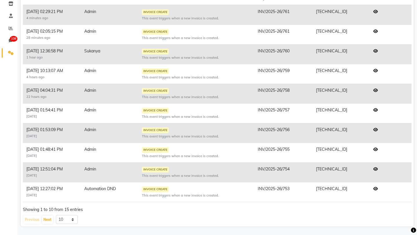
scroll to position [113, 0]
click at [50, 219] on button "Next" at bounding box center [47, 219] width 11 height 8
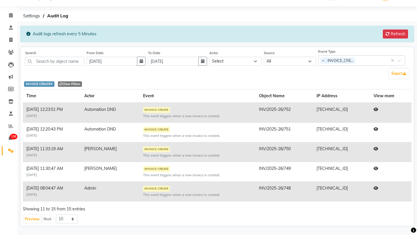
scroll to position [14, 0]
click at [28, 220] on button "Previous" at bounding box center [31, 219] width 17 height 8
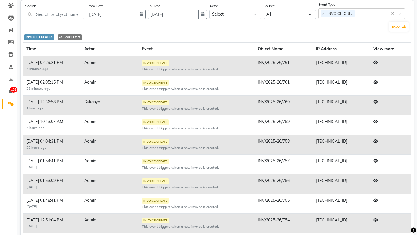
scroll to position [63, 0]
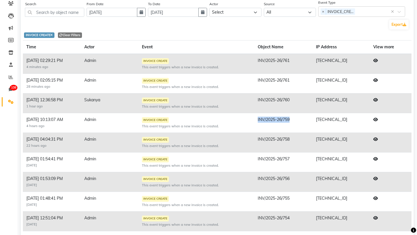
drag, startPoint x: 257, startPoint y: 120, endPoint x: 301, endPoint y: 120, distance: 44.3
click at [301, 120] on td "INV/2025-26/759" at bounding box center [283, 123] width 58 height 20
click at [376, 118] on icon at bounding box center [375, 119] width 5 height 4
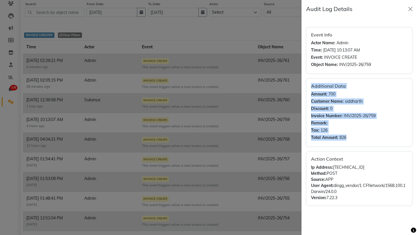
drag, startPoint x: 353, startPoint y: 139, endPoint x: 304, endPoint y: 87, distance: 72.5
click at [304, 87] on div "Event Info Actor Name: Admin Time: [DATE] 10:13:07 AM Event: INVOICE CREATE Obj…" at bounding box center [358, 126] width 115 height 217
click at [410, 10] on button "Close" at bounding box center [410, 9] width 9 height 9
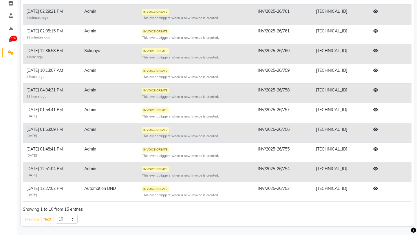
scroll to position [0, 0]
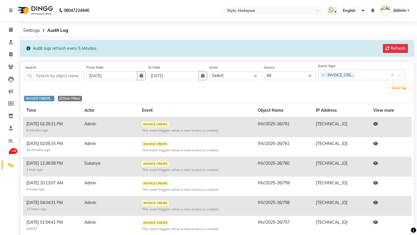
click at [53, 98] on icon at bounding box center [51, 98] width 2 height 3
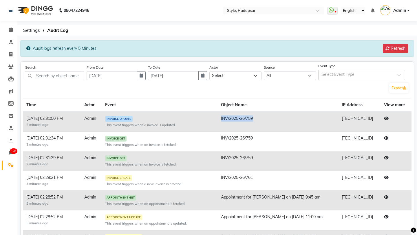
drag, startPoint x: 219, startPoint y: 119, endPoint x: 277, endPoint y: 120, distance: 57.3
click at [277, 120] on td "INV/2025-26/759" at bounding box center [277, 122] width 121 height 20
click at [385, 120] on icon at bounding box center [386, 118] width 5 height 4
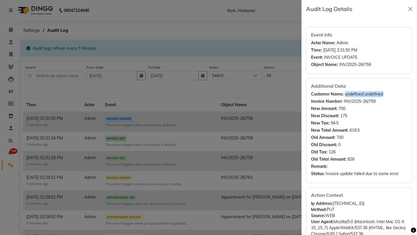
drag, startPoint x: 345, startPoint y: 95, endPoint x: 382, endPoint y: 94, distance: 37.6
click at [382, 94] on div "Customer Name: undefined undefined" at bounding box center [359, 94] width 96 height 6
drag, startPoint x: 310, startPoint y: 93, endPoint x: 387, endPoint y: 95, distance: 77.3
click at [387, 95] on div "Additional Data Customer Name: undefined undefined Invoice Number: INV/2025-26/…" at bounding box center [359, 130] width 106 height 104
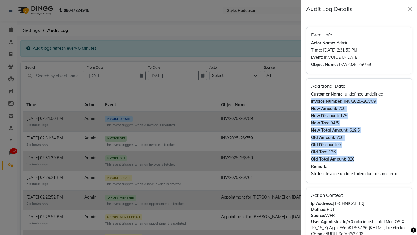
drag, startPoint x: 311, startPoint y: 102, endPoint x: 363, endPoint y: 162, distance: 79.0
click at [363, 162] on div "Additional Data Customer Name: undefined undefined Invoice Number: INV/2025-26/…" at bounding box center [359, 130] width 106 height 104
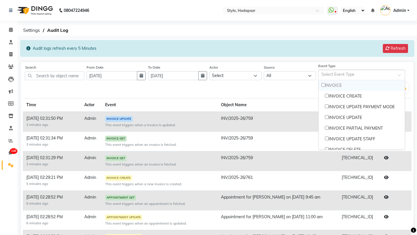
click at [340, 77] on input "text" at bounding box center [358, 75] width 74 height 6
click at [322, 85] on input "Options list" at bounding box center [323, 85] width 4 height 4
checkbox input "true"
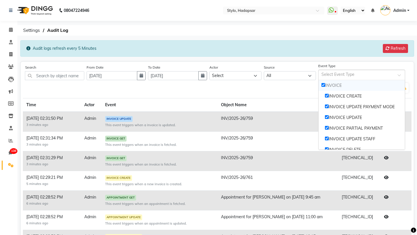
checkbox input "true"
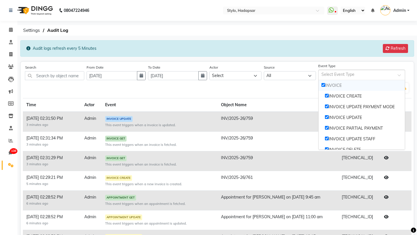
checkbox input "true"
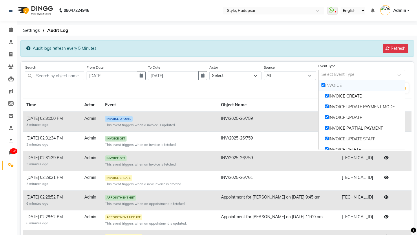
checkbox input "true"
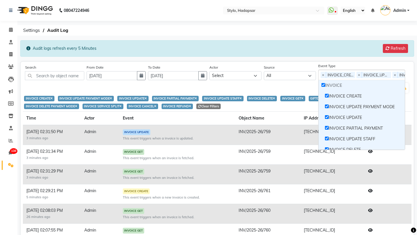
click at [322, 85] on input "Options list" at bounding box center [323, 85] width 4 height 4
checkbox input "false"
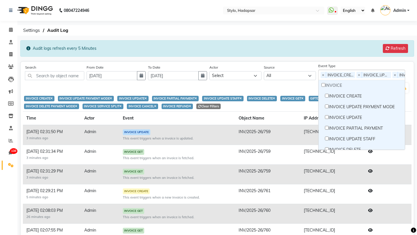
checkbox input "false"
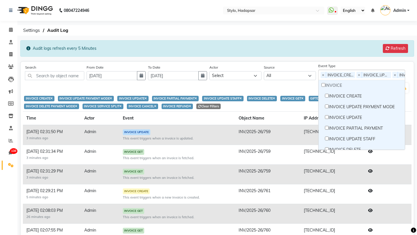
checkbox input "false"
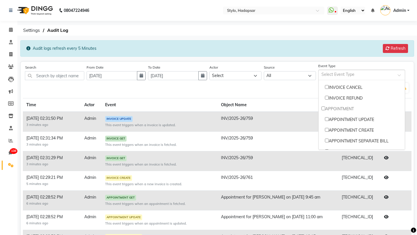
scroll to position [126, 0]
click at [324, 109] on input "Options list" at bounding box center [323, 109] width 4 height 4
checkbox input "true"
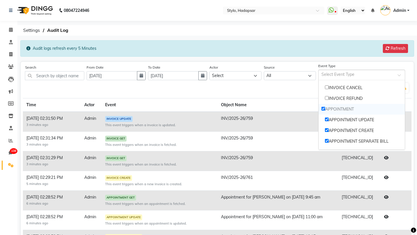
checkbox input "true"
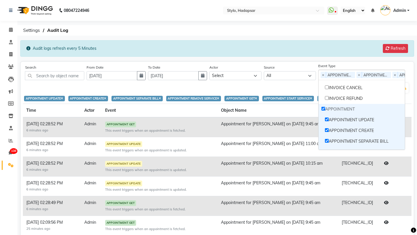
click at [324, 109] on input "Options list" at bounding box center [323, 109] width 4 height 4
checkbox input "false"
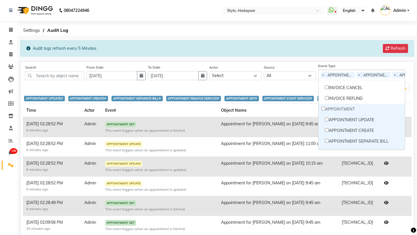
checkbox input "false"
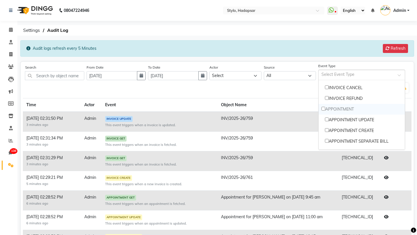
click at [324, 109] on input "Options list" at bounding box center [323, 109] width 4 height 4
checkbox input "true"
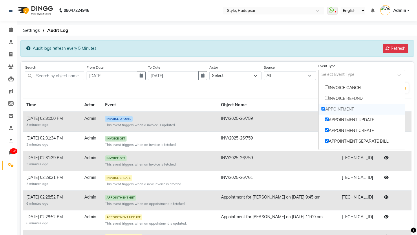
checkbox input "true"
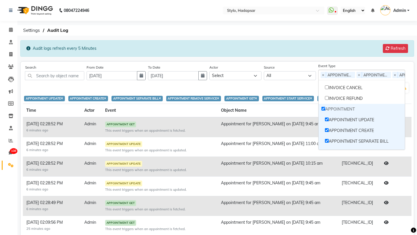
click at [324, 109] on input "Options list" at bounding box center [323, 109] width 4 height 4
checkbox input "false"
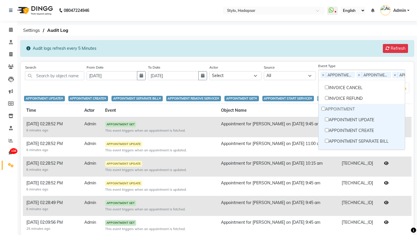
checkbox input "false"
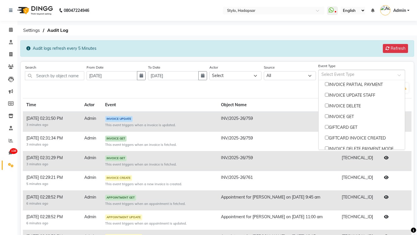
scroll to position [0, 0]
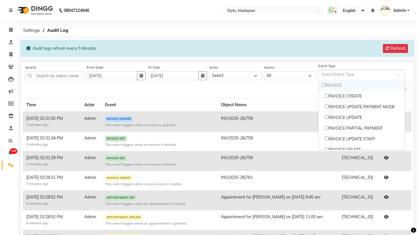
click at [320, 85] on div "INVOICE" at bounding box center [361, 85] width 86 height 11
checkbox input "true"
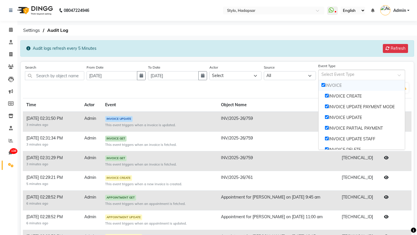
checkbox input "true"
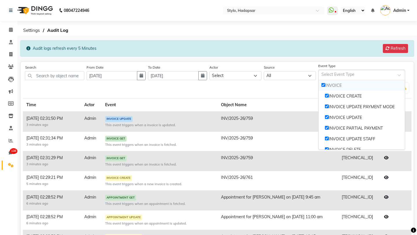
checkbox input "true"
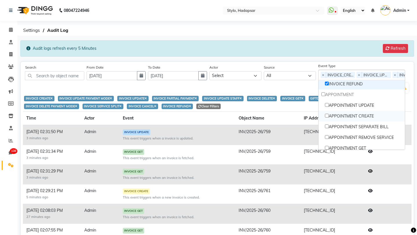
scroll to position [140, 0]
click at [323, 93] on input "Options list" at bounding box center [323, 95] width 4 height 4
checkbox input "true"
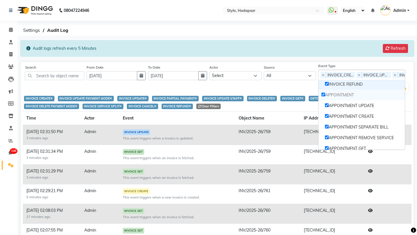
checkbox input "true"
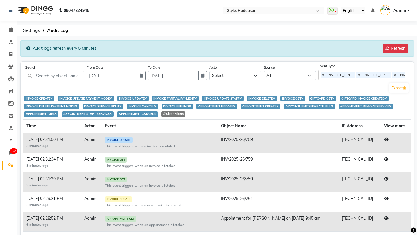
click at [295, 85] on div "Search From Date [DATE] To Date [DATE] Actor Select Admin Sukanya [PERSON_NAME]…" at bounding box center [217, 79] width 388 height 30
click at [10, 66] on icon at bounding box center [10, 67] width 5 height 4
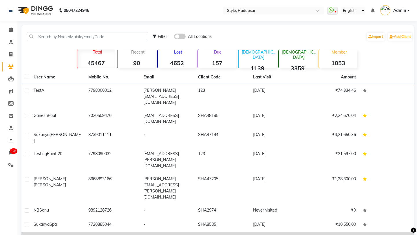
scroll to position [21, 0]
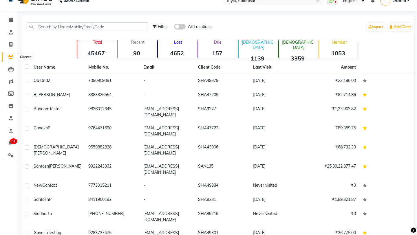
scroll to position [8, 0]
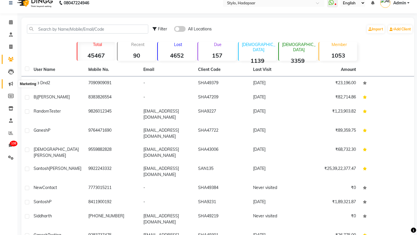
click at [9, 83] on icon at bounding box center [11, 84] width 4 height 4
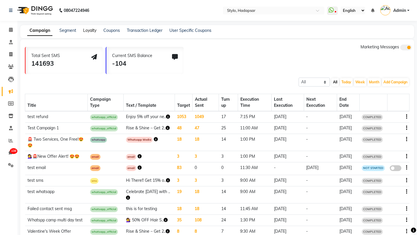
click at [86, 31] on link "Loyalty" at bounding box center [89, 30] width 13 height 5
